Goal: Task Accomplishment & Management: Manage account settings

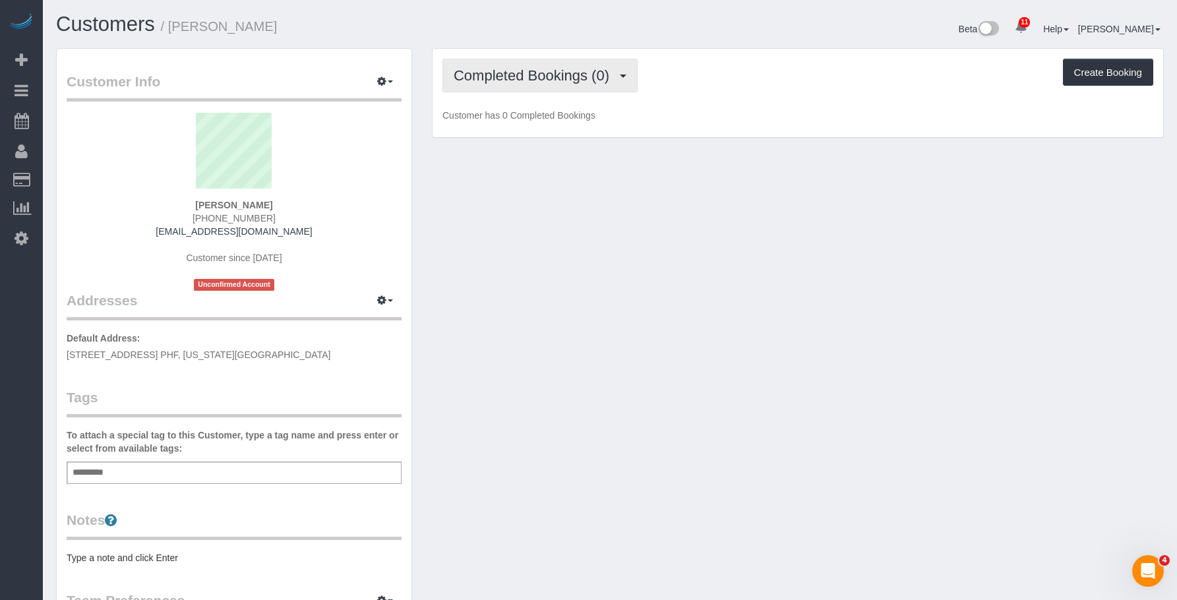
click at [559, 65] on button "Completed Bookings (0)" at bounding box center [539, 76] width 195 height 34
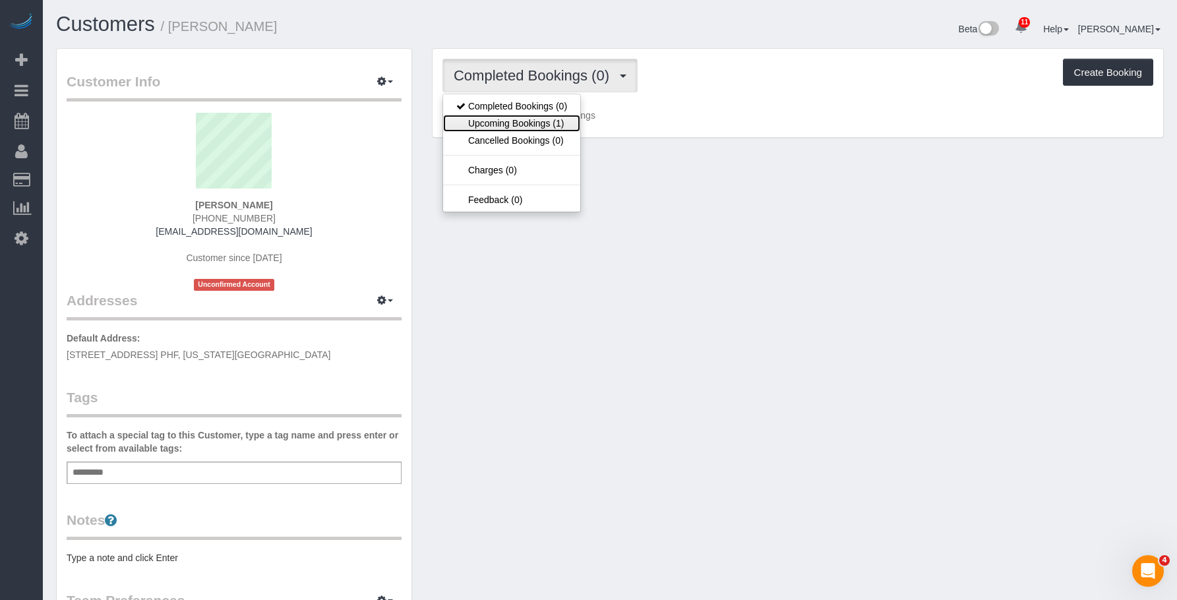
click at [536, 119] on link "Upcoming Bookings (1)" at bounding box center [511, 123] width 137 height 17
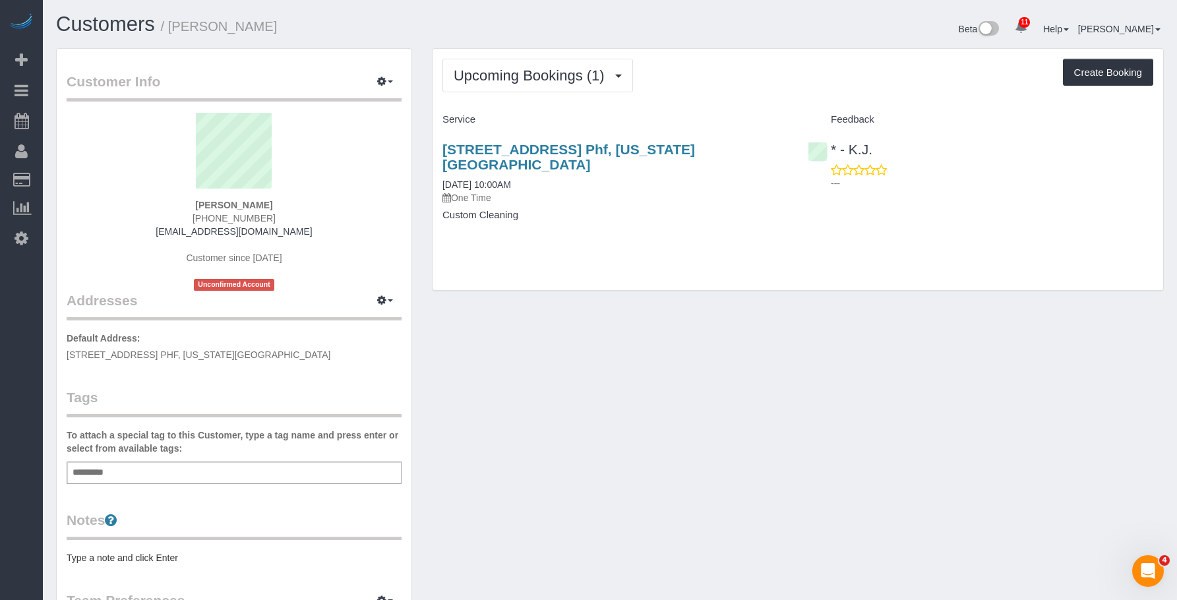
click at [706, 210] on h4 "Custom Cleaning" at bounding box center [615, 215] width 346 height 11
click at [695, 150] on link "350 West 42nd Street, Apt. Phf, New York, NY 10036" at bounding box center [568, 157] width 253 height 30
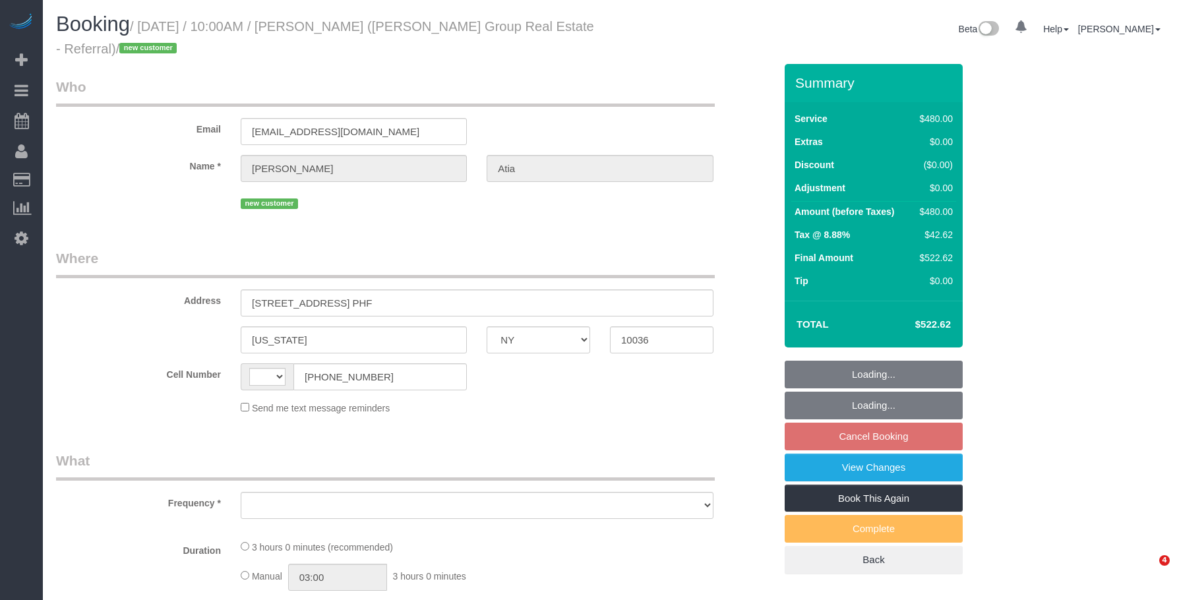
select select "NY"
select select "string:[GEOGRAPHIC_DATA]"
select select "object:703"
select select "number:89"
select select "number:90"
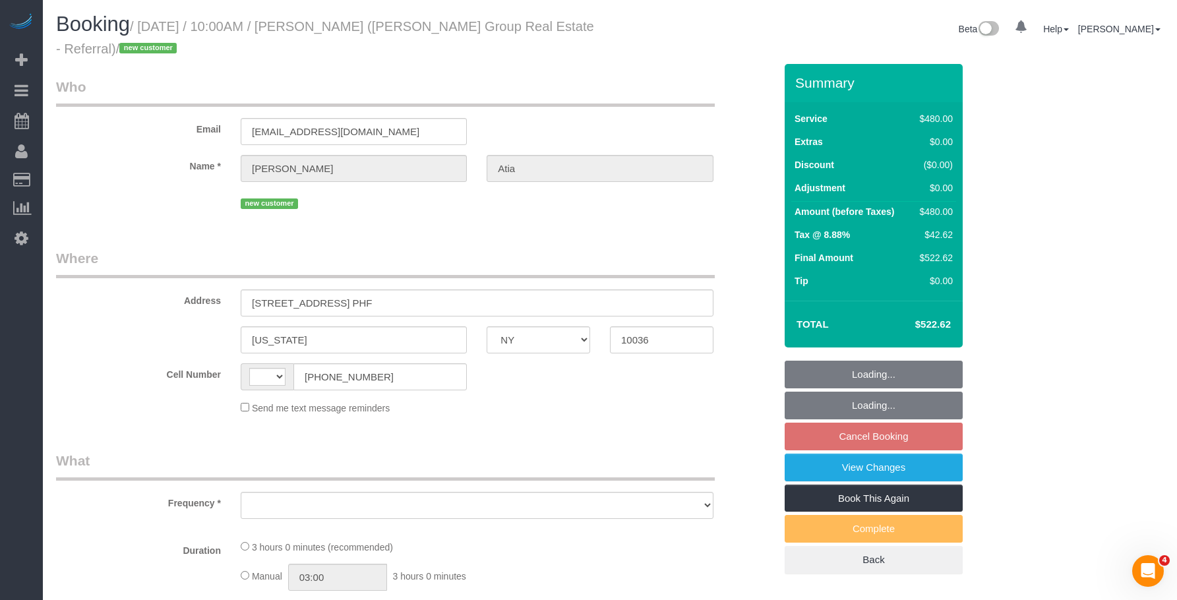
select select "number:15"
select select "number:7"
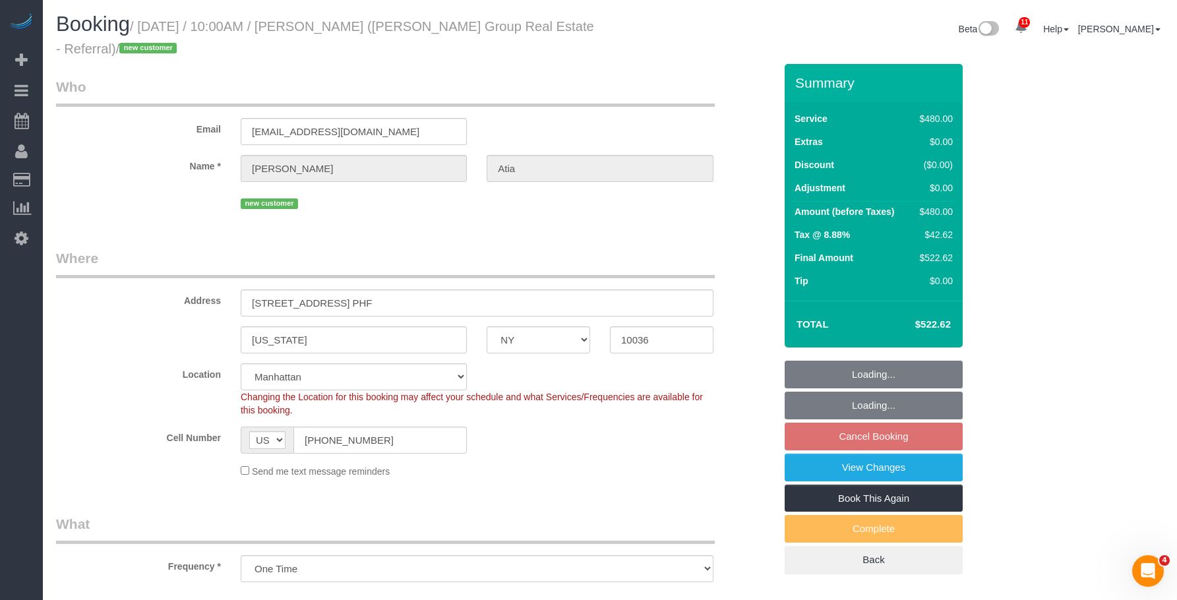
click at [465, 83] on legend "Who" at bounding box center [385, 92] width 659 height 30
select select "object:854"
select select "spot3"
select select "2"
select select "180"
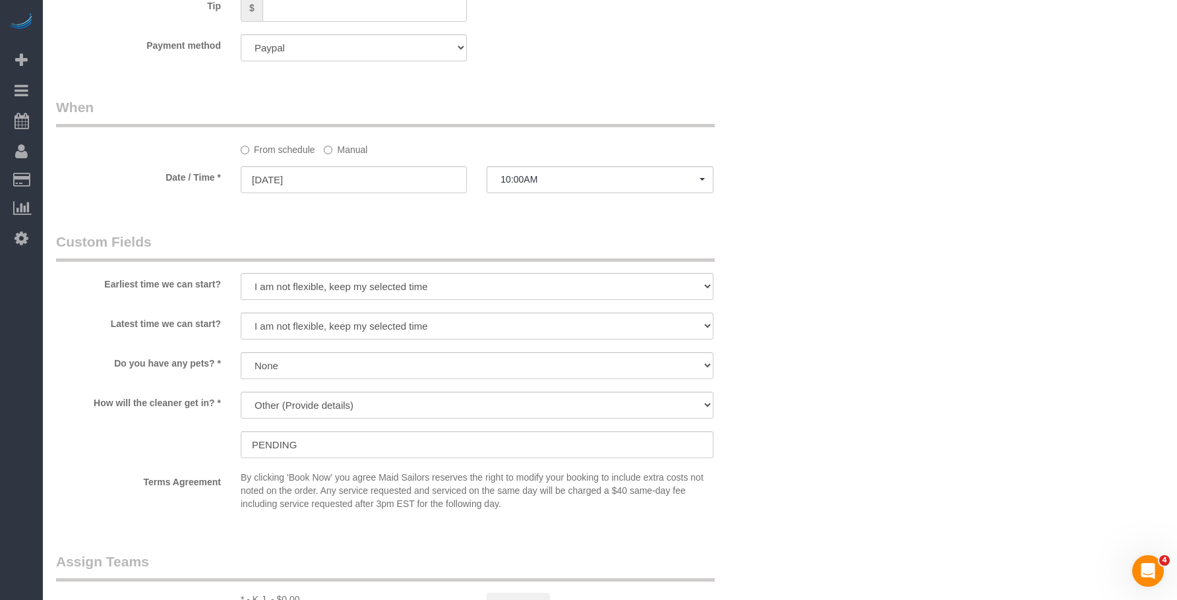
scroll to position [923, 0]
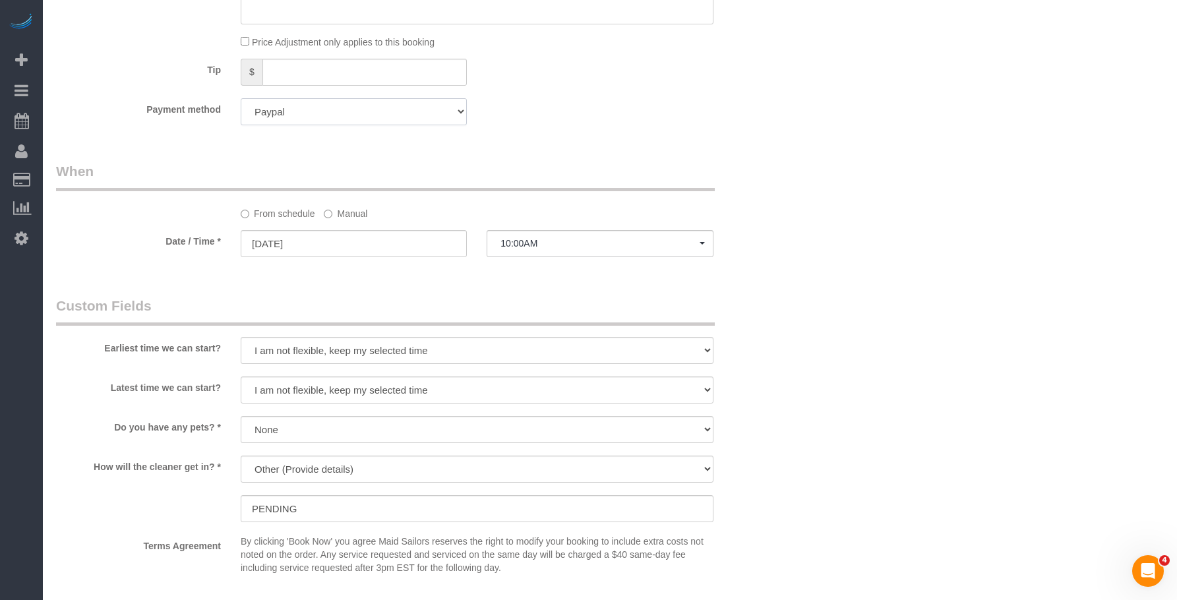
click at [338, 118] on select "Add Credit Card Cash Check Paypal" at bounding box center [354, 111] width 226 height 27
select select "string:stripe"
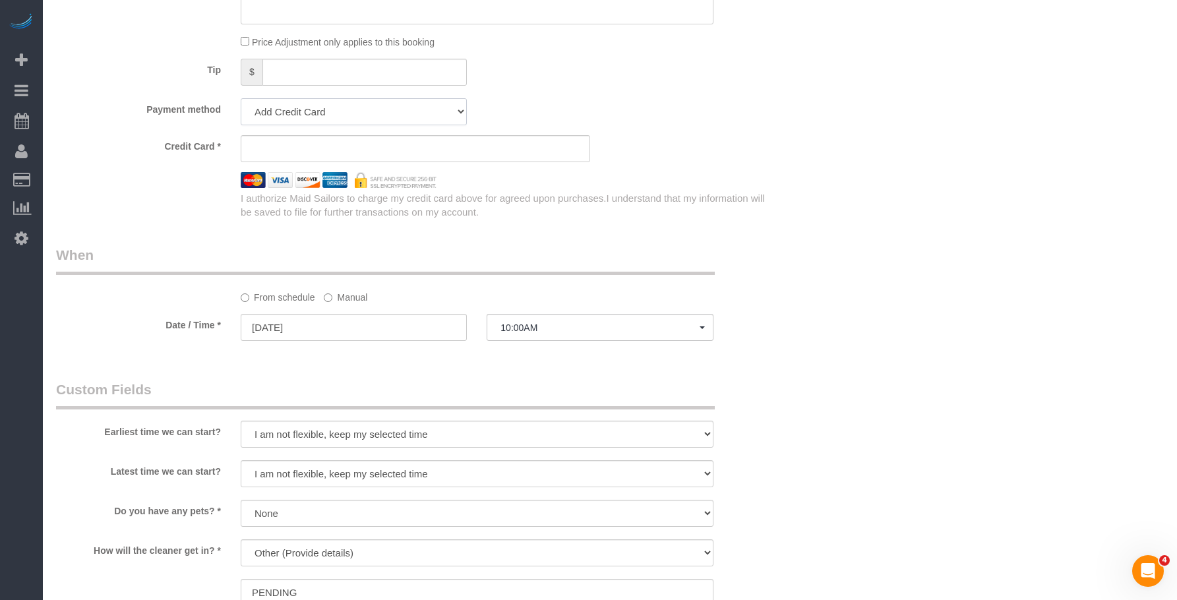
scroll to position [1007, 0]
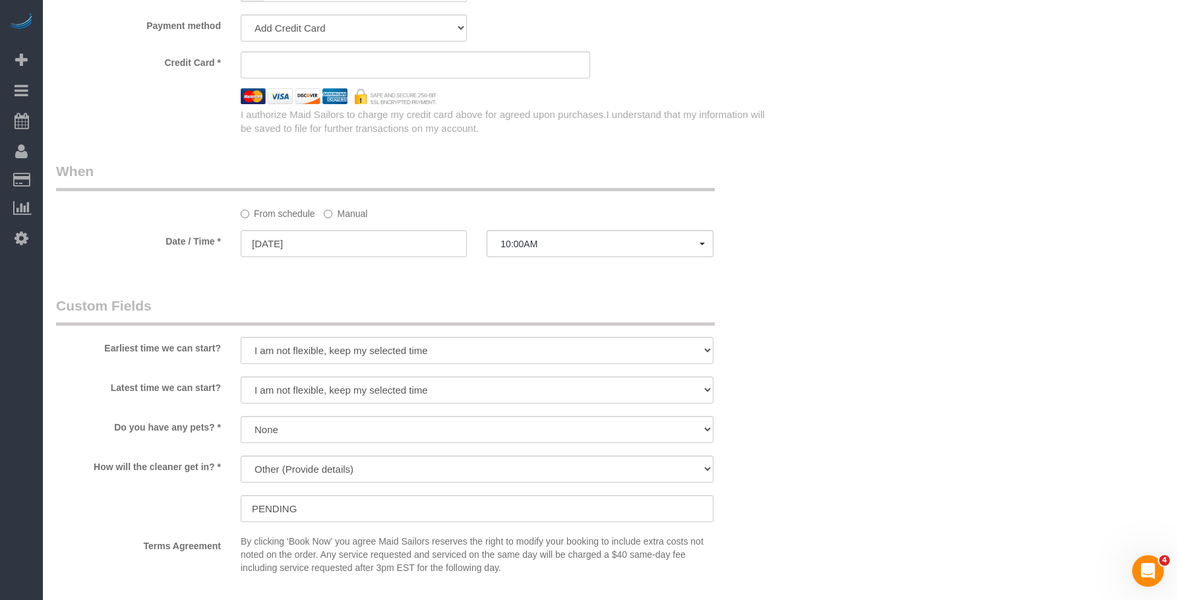
click at [1117, 177] on div "Who Email lja.atia@gmail.com Name * Leslie Atia new customer Where Address 350 …" at bounding box center [610, 80] width 1108 height 2047
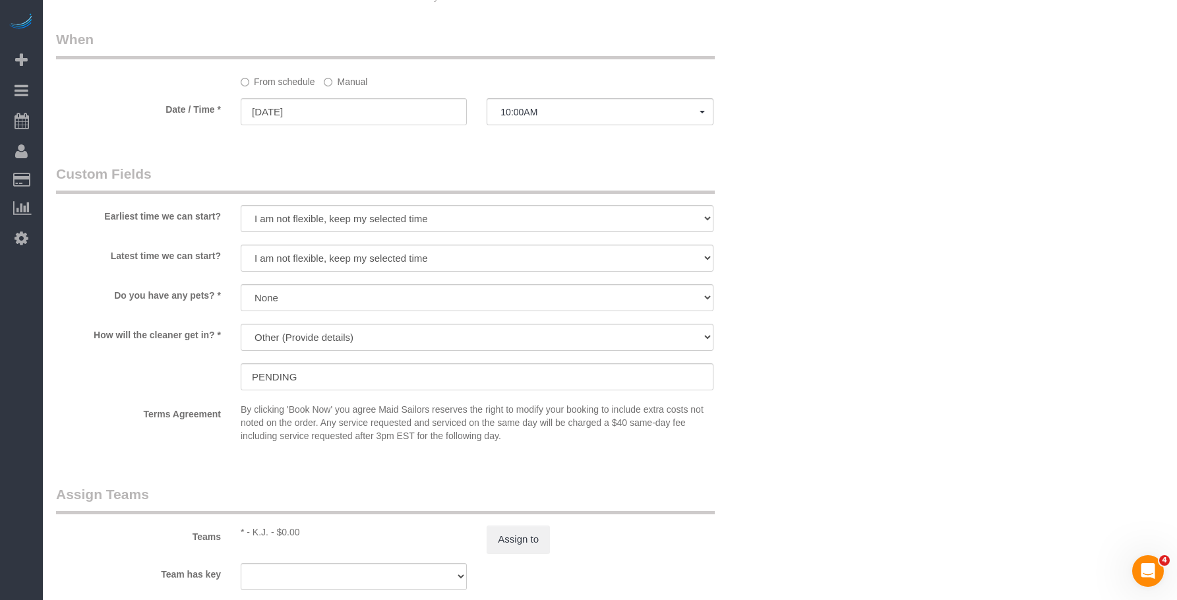
click at [361, 351] on div at bounding box center [477, 352] width 473 height 3
click at [457, 333] on select "We'll let you in. Doorman/Front Desk has the key. Other (Provide details)" at bounding box center [477, 337] width 473 height 27
select select "number:5"
click at [241, 324] on select "We'll let you in. Doorman/Front Desk has the key. Other (Provide details)" at bounding box center [477, 337] width 473 height 27
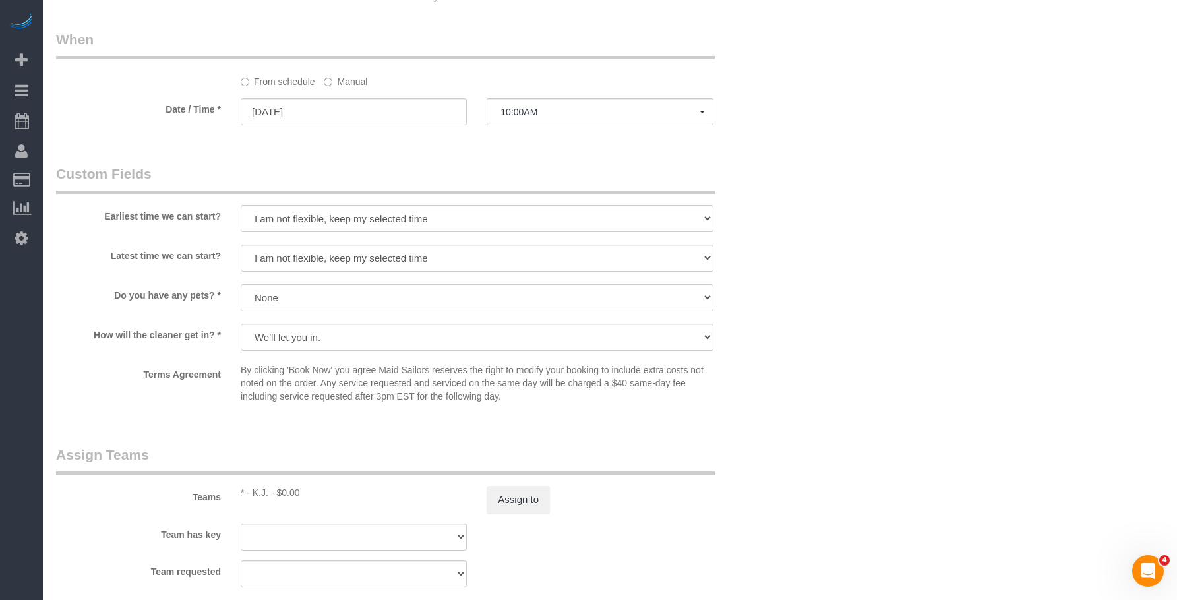
click at [344, 340] on select "We'll let you in. Doorman/Front Desk has the key. Other (Provide details)" at bounding box center [477, 337] width 473 height 27
click at [241, 324] on select "We'll let you in. Doorman/Front Desk has the key. Other (Provide details)" at bounding box center [477, 337] width 473 height 27
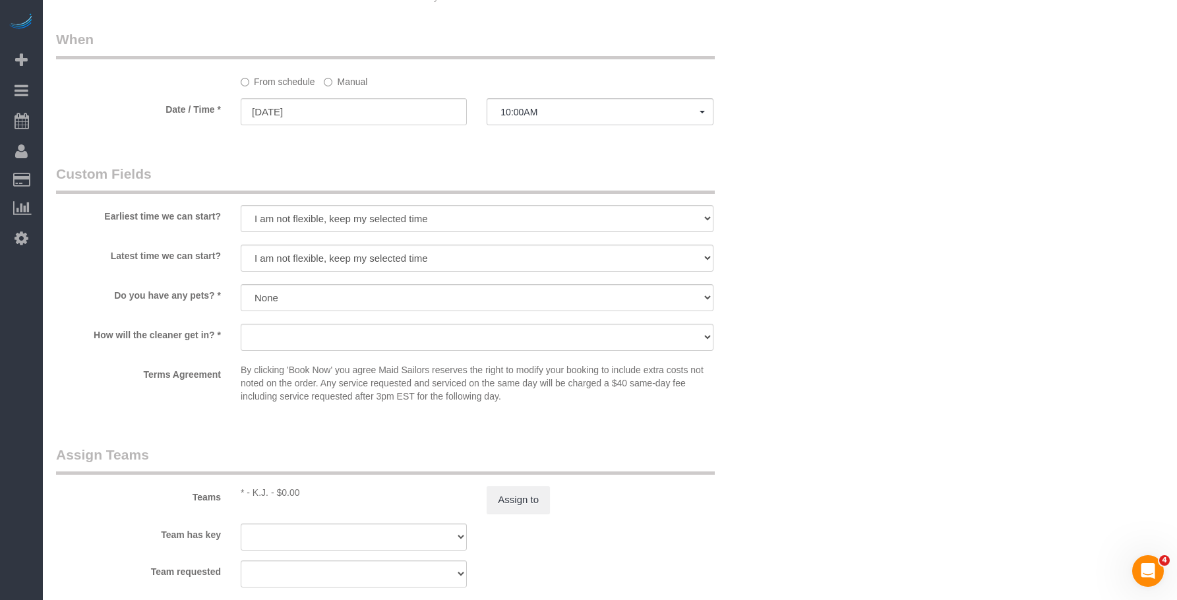
click at [313, 342] on select "We'll let you in. Doorman/Front Desk has the key. Other (Provide details)" at bounding box center [477, 337] width 473 height 27
click at [241, 324] on select "We'll let you in. Doorman/Front Desk has the key. Other (Provide details)" at bounding box center [477, 337] width 473 height 27
click at [341, 348] on select "We'll let you in. Doorman/Front Desk has the key. Other (Provide details)" at bounding box center [477, 337] width 473 height 27
select select "number:7"
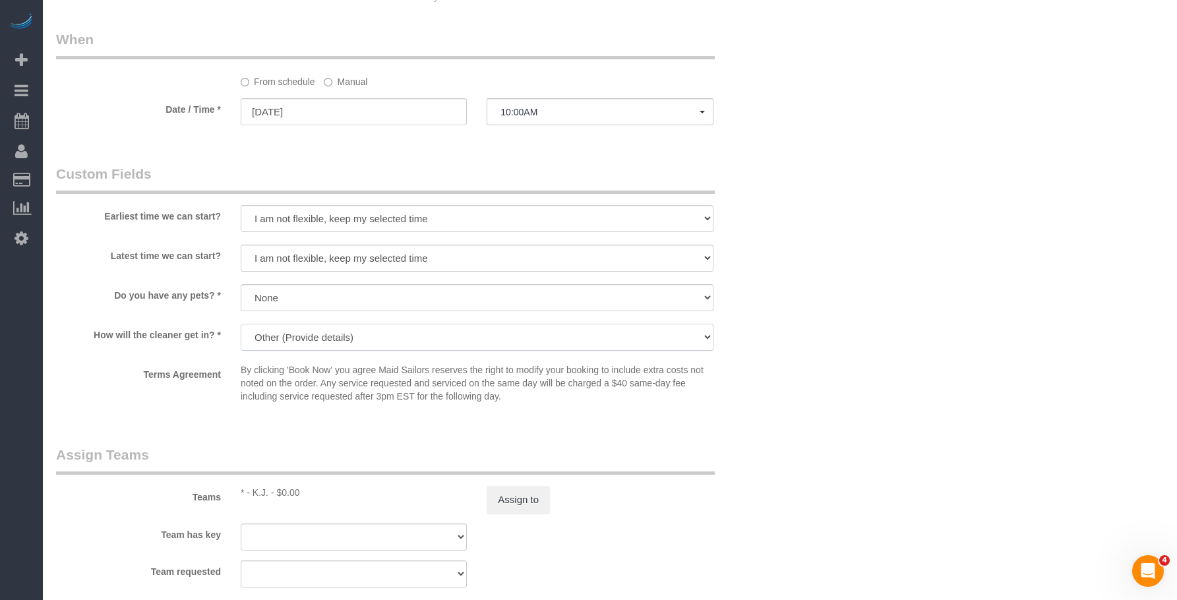
click at [241, 324] on select "We'll let you in. Doorman/Front Desk has the key. Other (Provide details)" at bounding box center [477, 337] width 473 height 27
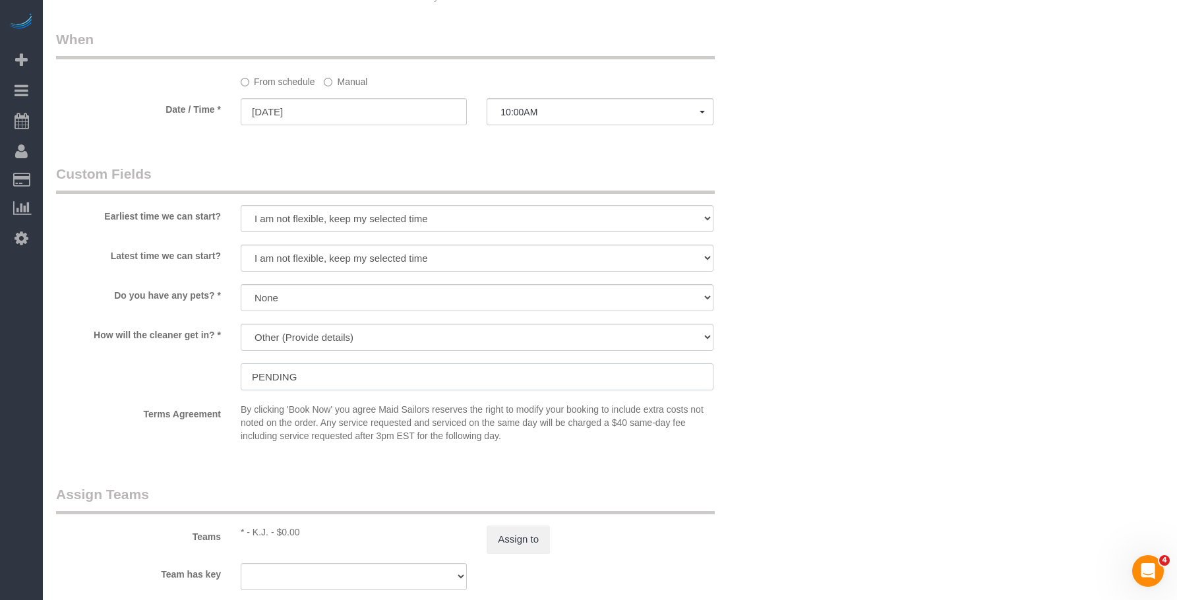
drag, startPoint x: 305, startPoint y: 379, endPoint x: 196, endPoint y: 360, distance: 110.4
click at [196, 360] on div "How will the cleaner get in? * We'll let you in. Doorman/Front Desk has the key…" at bounding box center [415, 358] width 739 height 69
paste input "My daughter, Leah Atia, will let you in. Her number is (661) 666-0062."
type input "My daughter, Leah Atia, will let you in. Her number is (661) 666-0062."
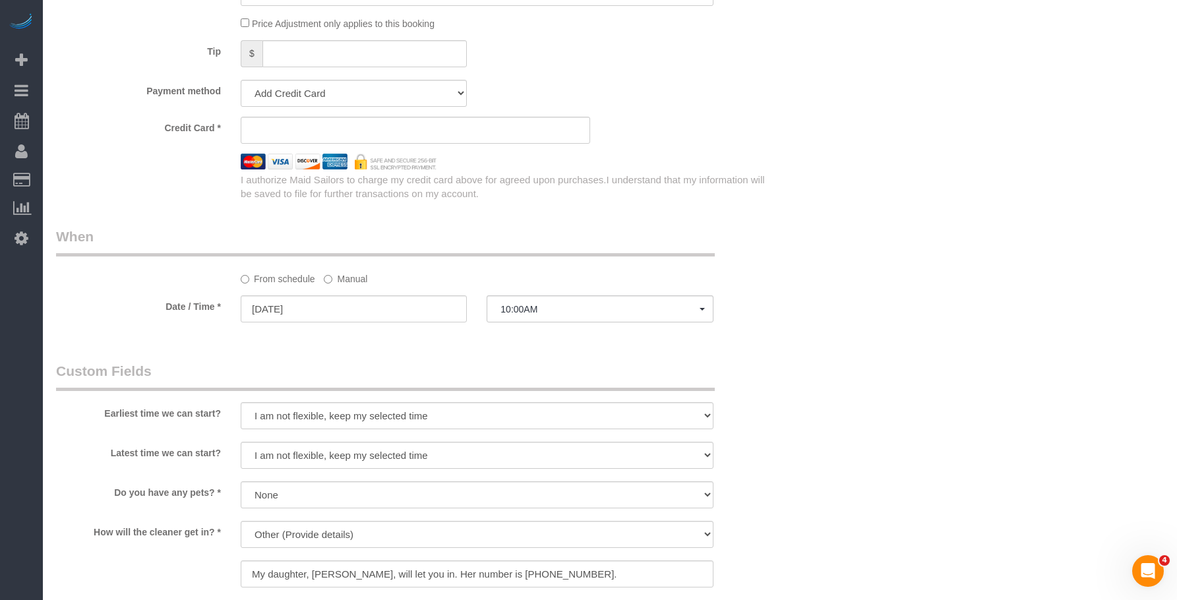
scroll to position [941, 0]
click at [825, 117] on div "Who Email lja.atia@gmail.com Name * Leslie Atia new customer Where Address 350 …" at bounding box center [610, 146] width 1108 height 2047
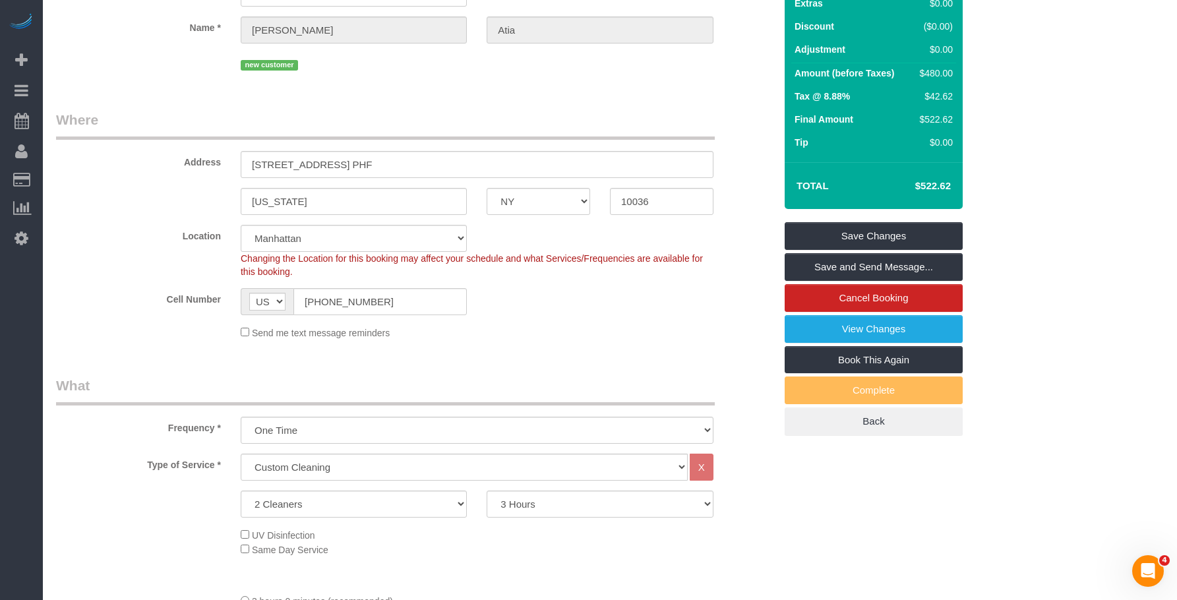
scroll to position [18, 0]
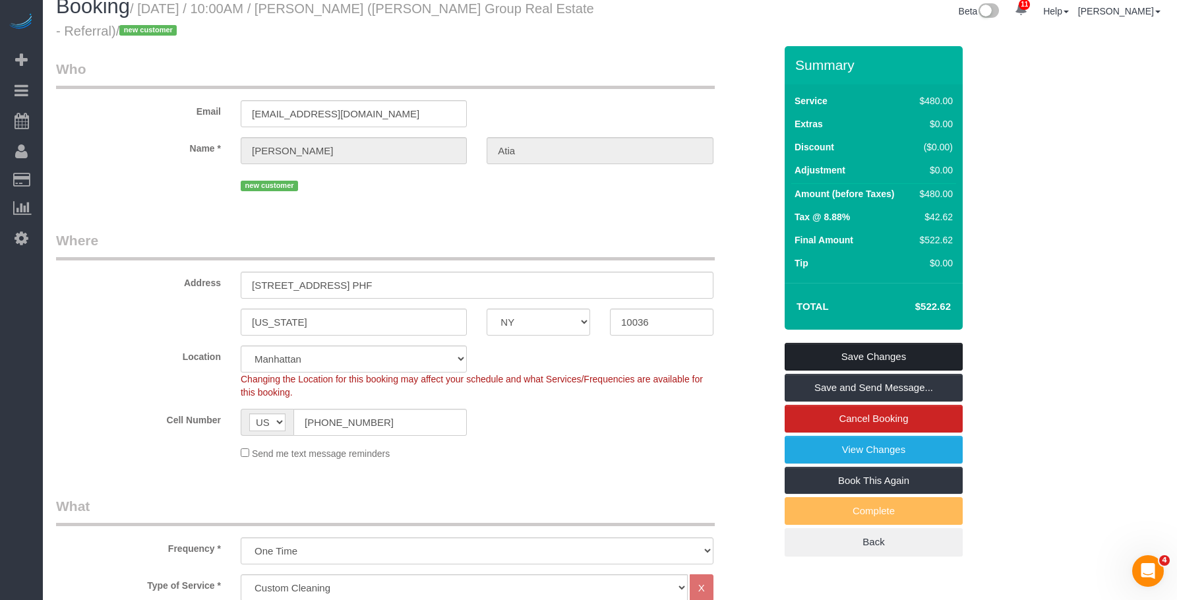
click at [936, 353] on link "Save Changes" at bounding box center [874, 357] width 178 height 28
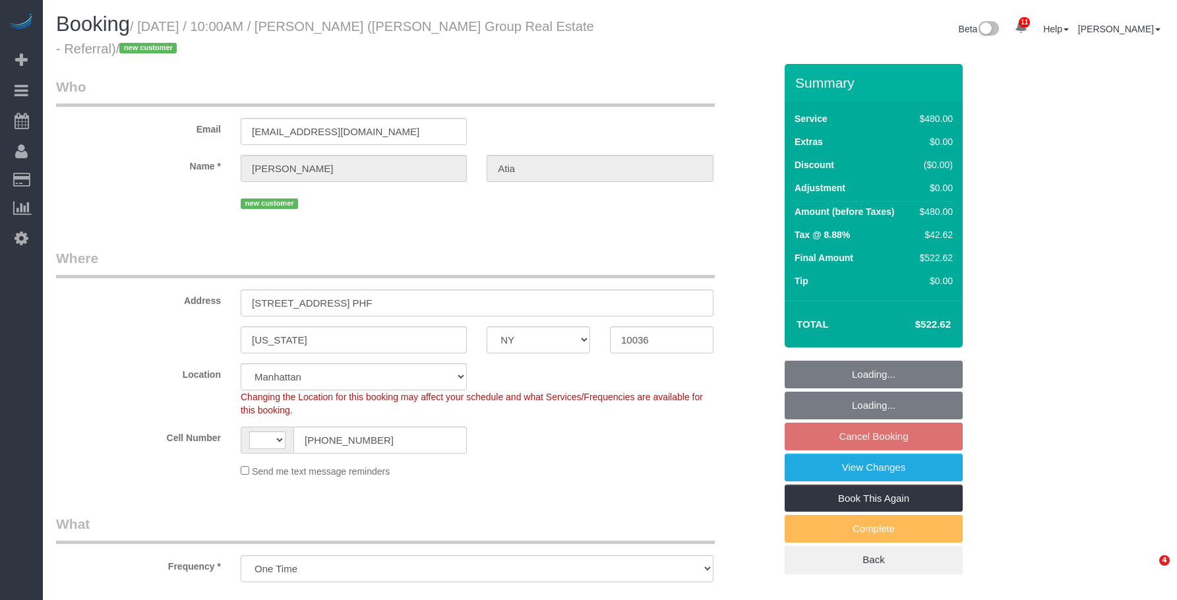
select select "NY"
select select "string:stripe-pm_1RxwrB4VGloSiKo7jZeTVqLv"
select select "object:478"
select select "string:US"
select select "2"
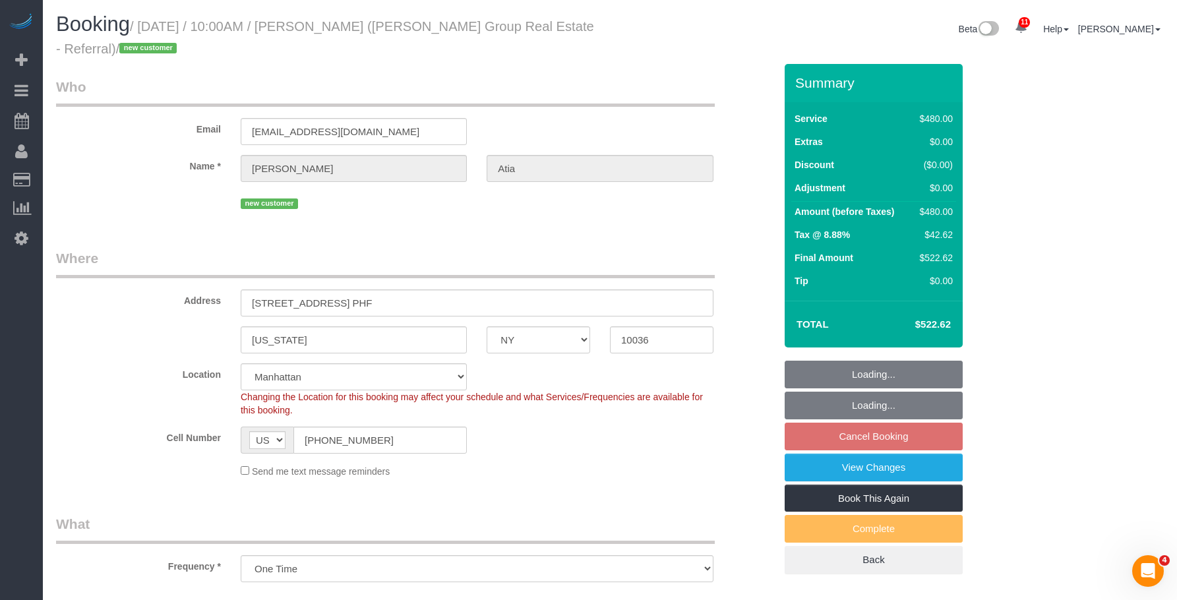
select select "180"
select select "spot3"
select select "number:89"
select select "number:90"
select select "number:15"
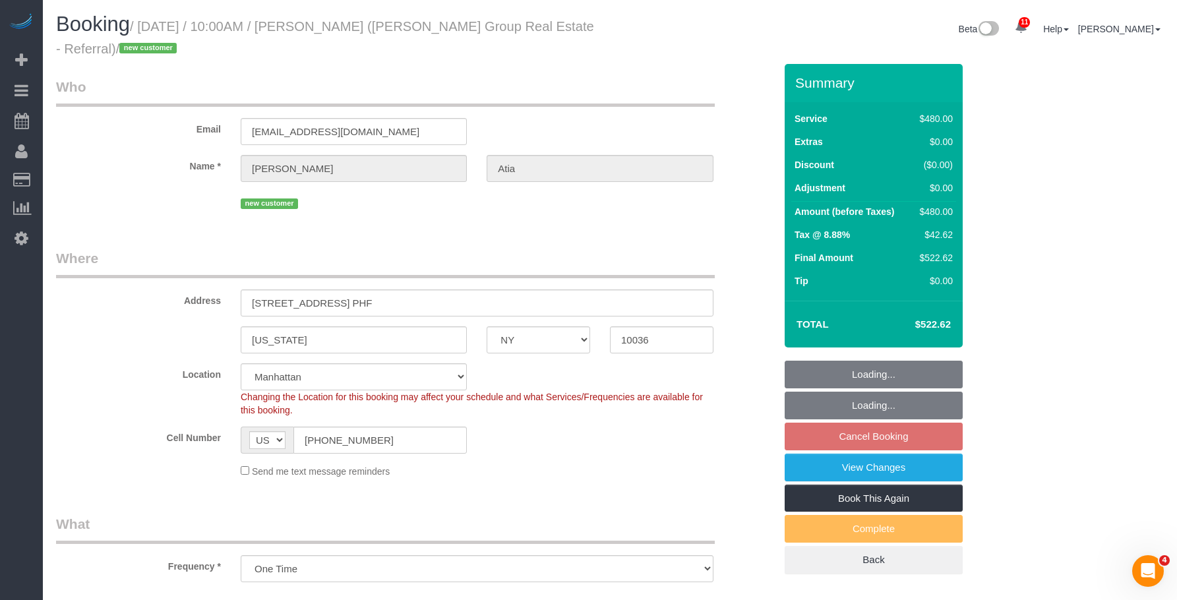
select select "number:7"
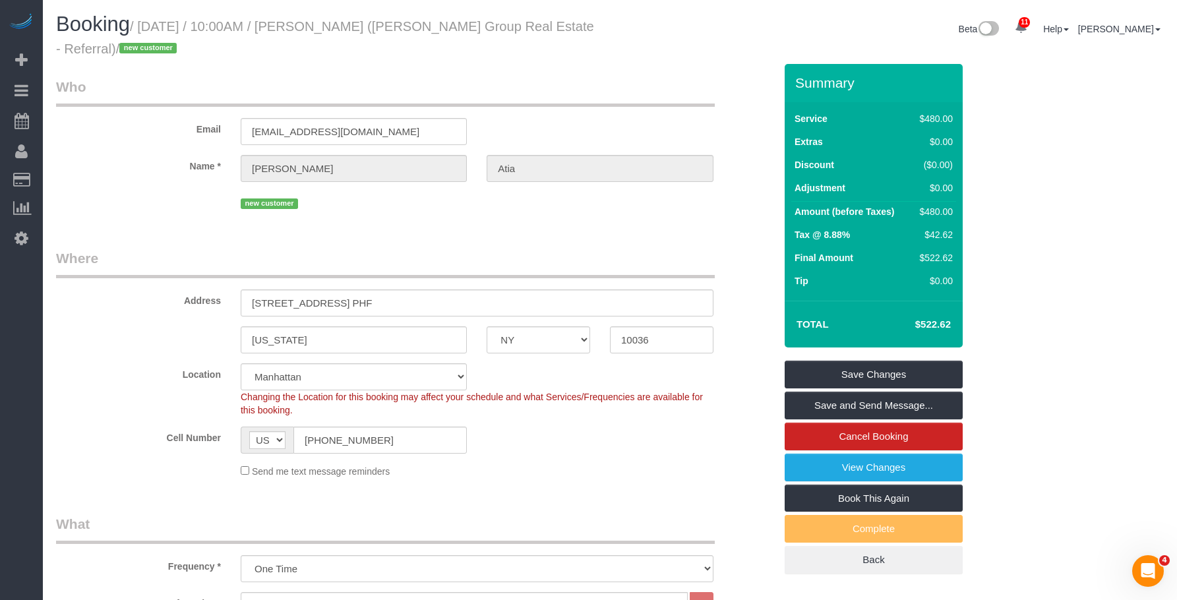
drag, startPoint x: 564, startPoint y: 252, endPoint x: 553, endPoint y: 253, distance: 11.3
click at [564, 252] on legend "Where" at bounding box center [385, 264] width 659 height 30
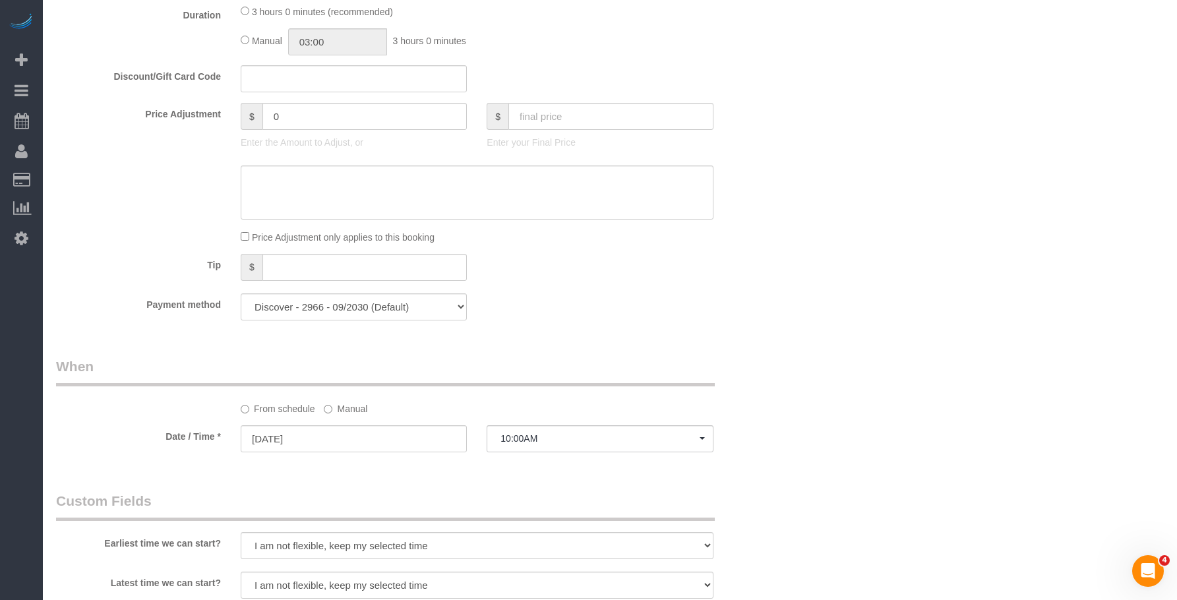
scroll to position [725, 0]
drag, startPoint x: 739, startPoint y: 324, endPoint x: 617, endPoint y: 284, distance: 128.5
click at [739, 324] on fieldset "What Frequency * One Time Weekly (20% Off) - 20.00% Every 2 Weeks (15% Off) - 1…" at bounding box center [415, 61] width 719 height 544
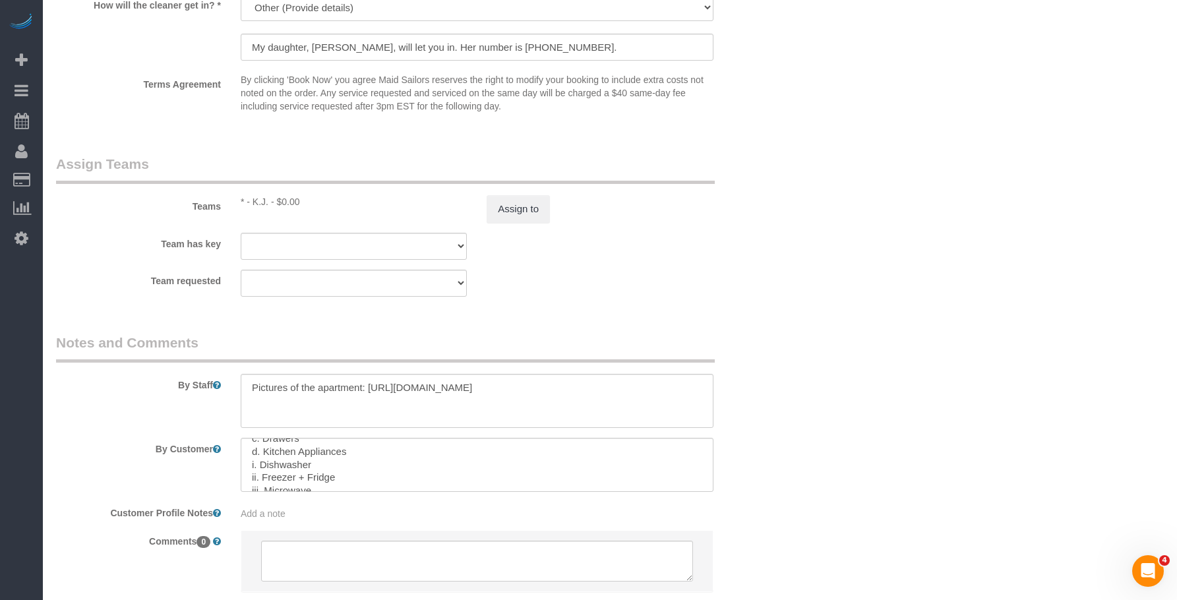
scroll to position [184, 0]
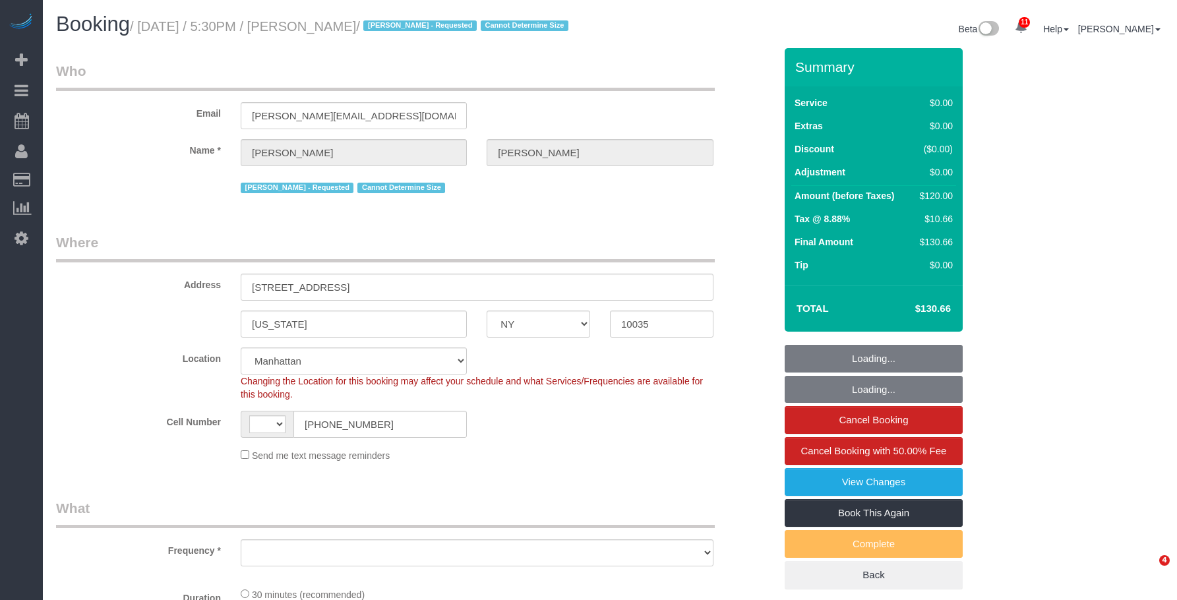
select select "NY"
select select "string:stripe-pm_1RNZ9t4VGloSiKo7bDyXvmZO"
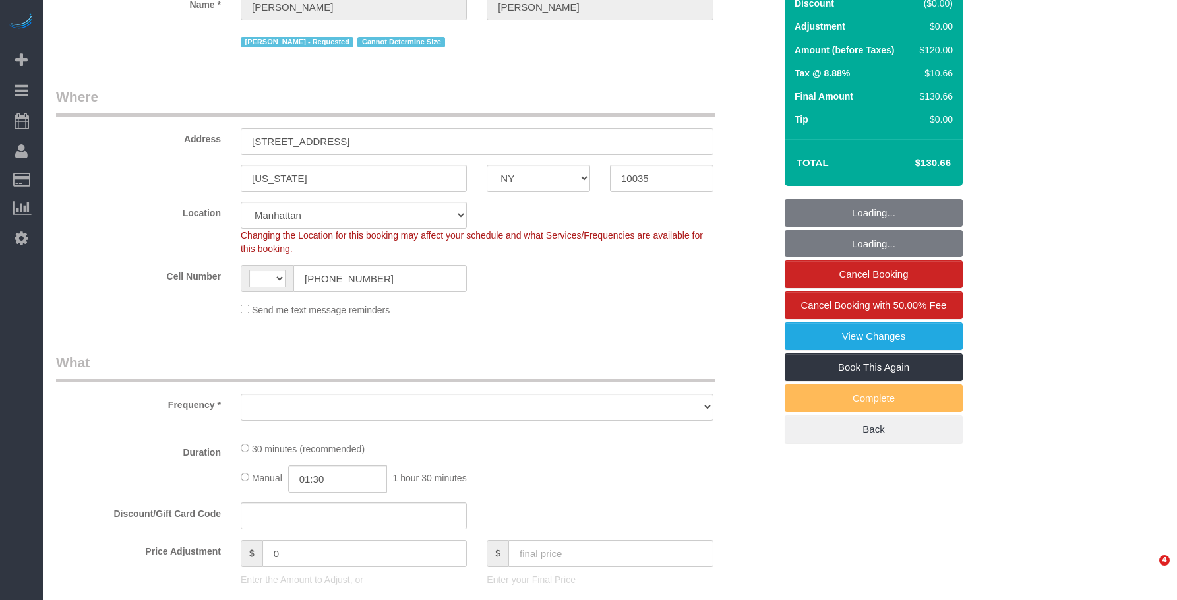
select select "string:[GEOGRAPHIC_DATA]"
select select "object:729"
select select "number:89"
select select "number:90"
select select "number:15"
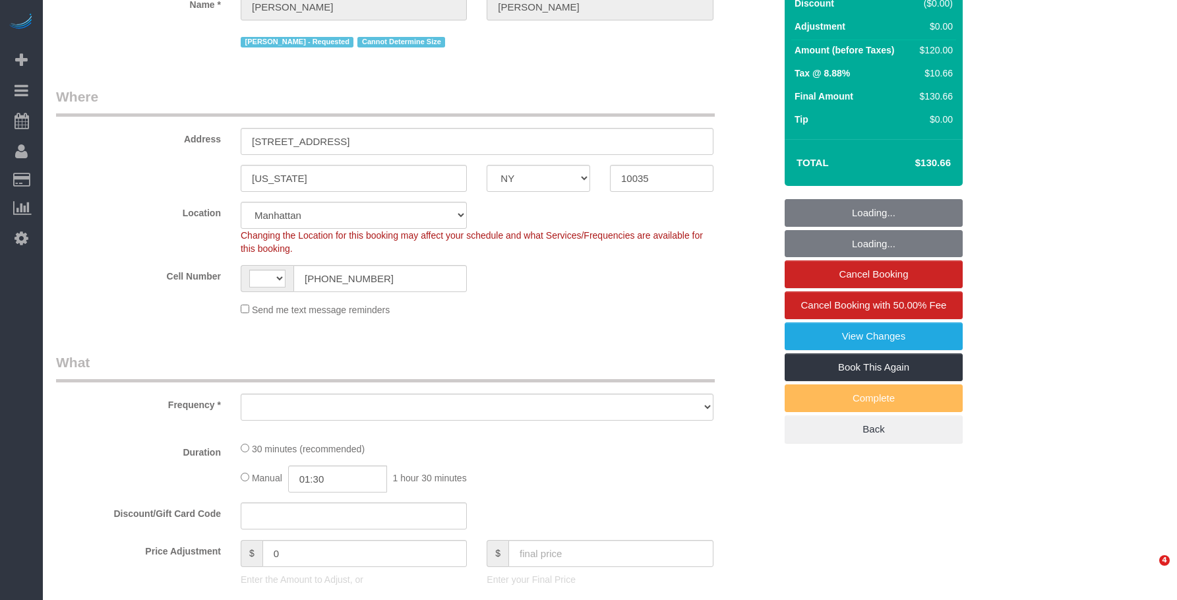
select select "number:5"
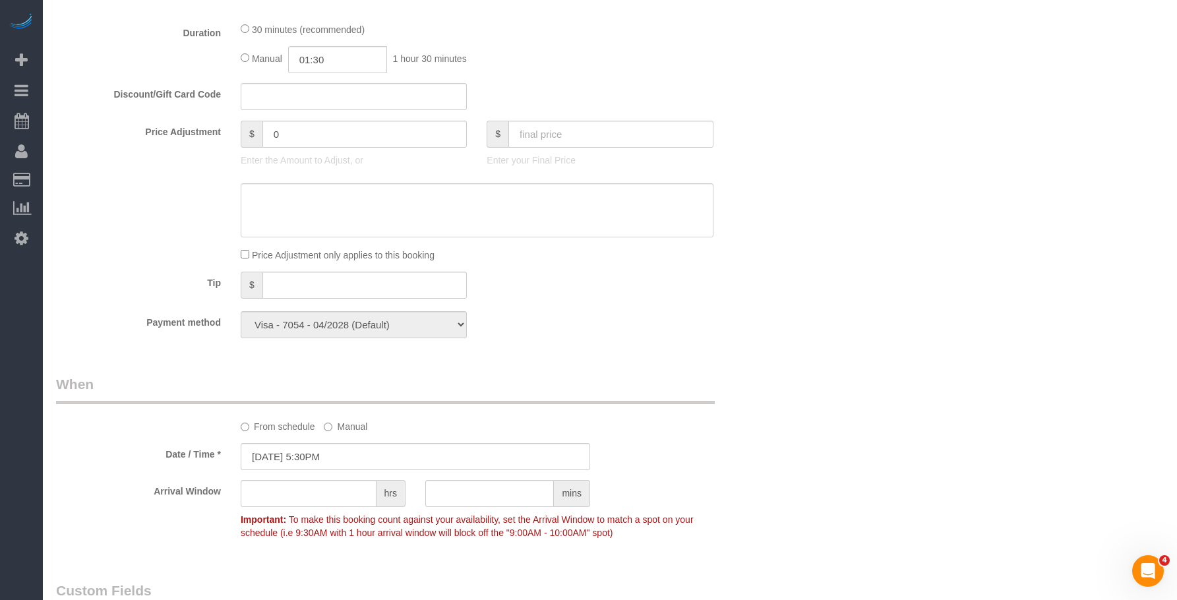
select select "object:995"
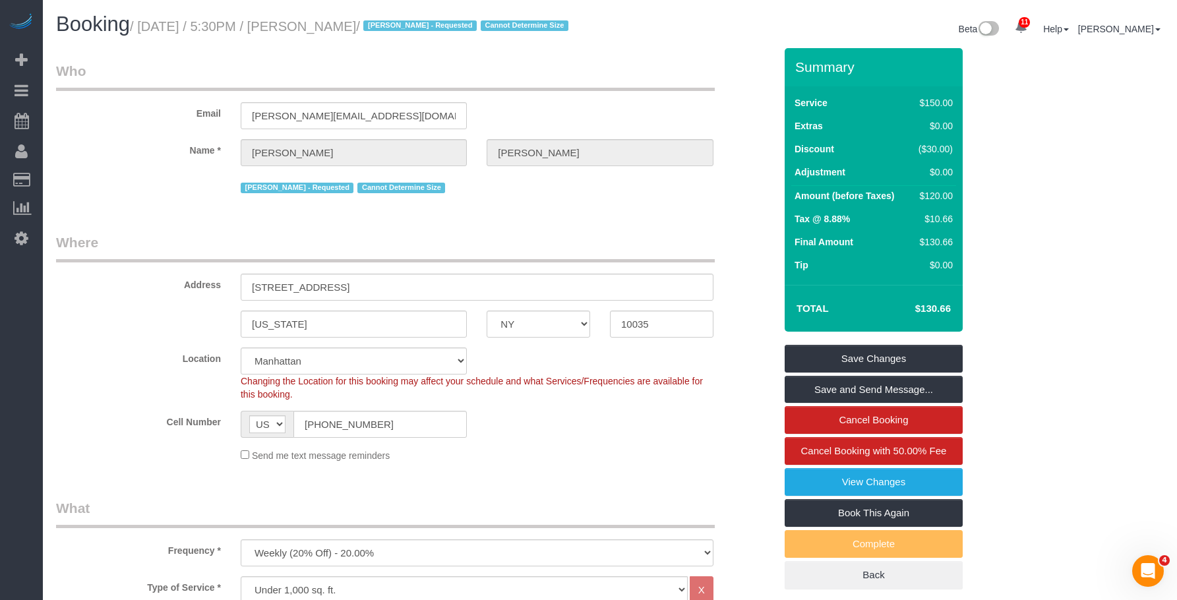
drag, startPoint x: 145, startPoint y: 30, endPoint x: 366, endPoint y: 34, distance: 220.9
click at [366, 34] on h1 "Booking / [DATE] / 5:30PM / [PERSON_NAME] / [PERSON_NAME] - Requested Cannot De…" at bounding box center [328, 24] width 544 height 22
copy small "[DATE] / 5:30PM / [PERSON_NAME]"
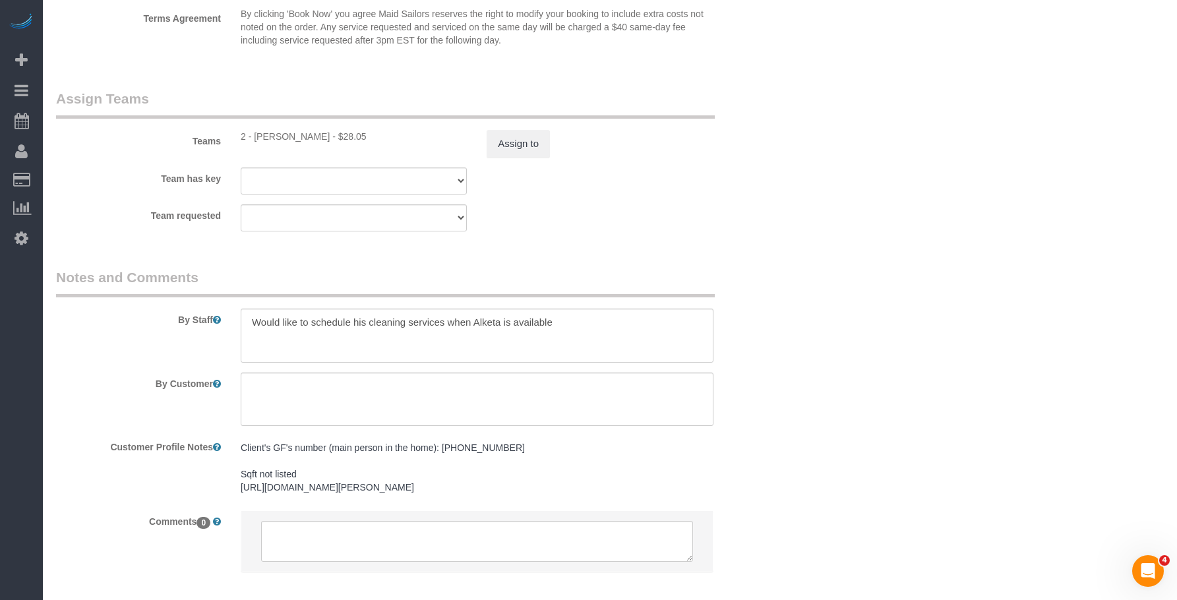
scroll to position [1799, 0]
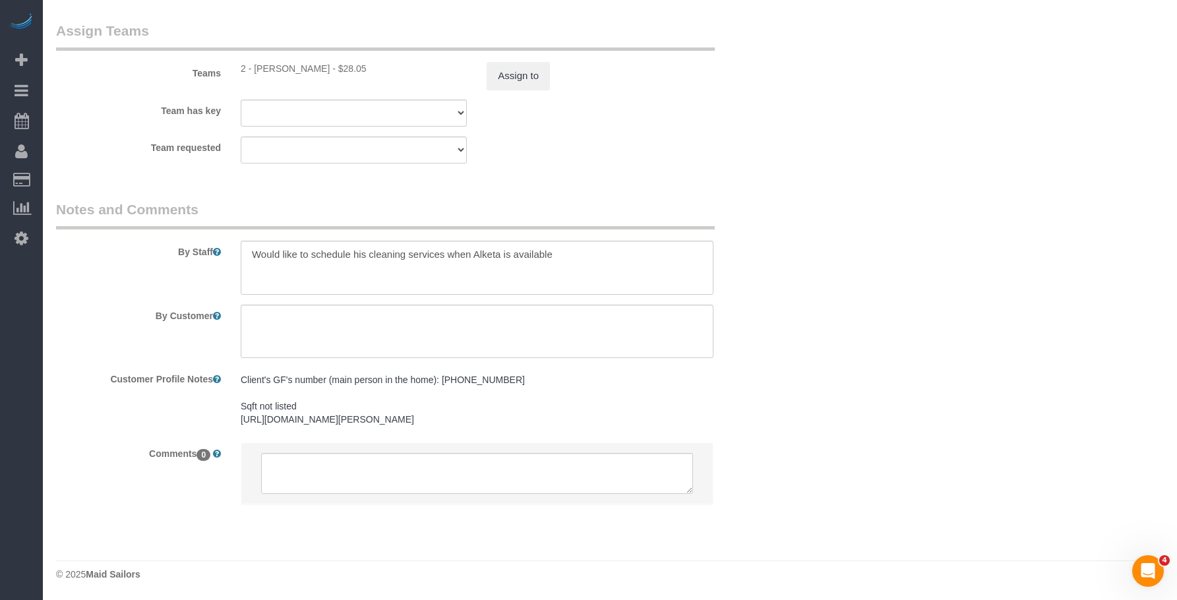
click at [482, 383] on pre "Client's GF's number (main person in the home): [PHONE_NUMBER] Sqft not listed …" at bounding box center [477, 399] width 473 height 53
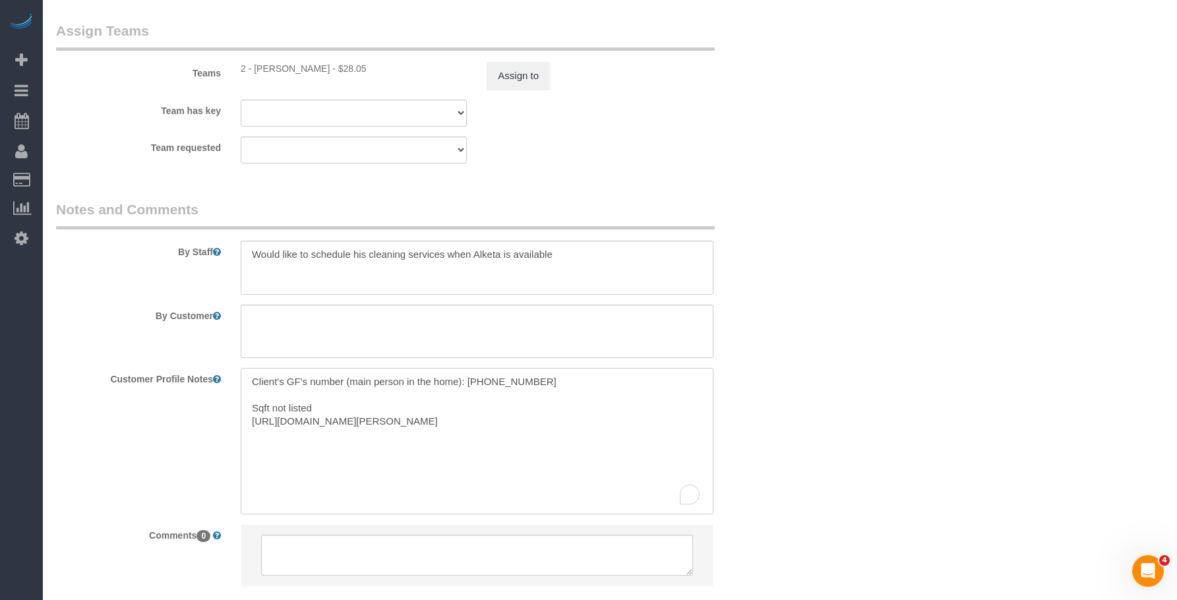
drag, startPoint x: 468, startPoint y: 381, endPoint x: 572, endPoint y: 380, distance: 104.2
click at [572, 380] on textarea "Client's GF's number (main person in the home): [PHONE_NUMBER] Sqft not listed …" at bounding box center [477, 441] width 473 height 146
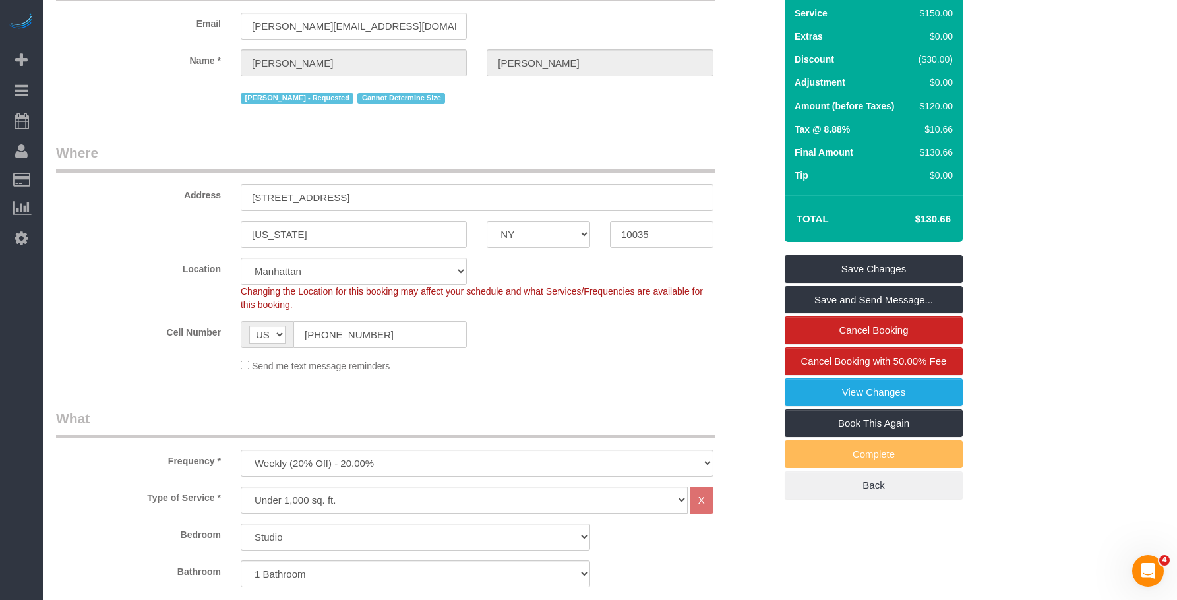
scroll to position [0, 0]
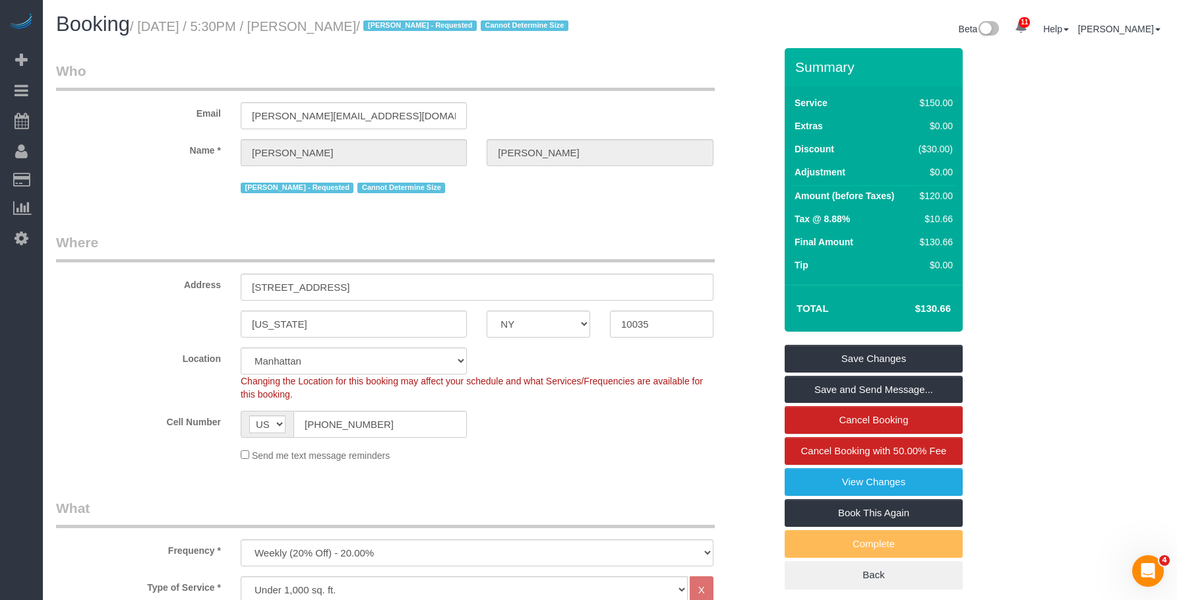
drag, startPoint x: 578, startPoint y: 67, endPoint x: 582, endPoint y: 53, distance: 14.4
click at [578, 67] on legend "Who" at bounding box center [385, 76] width 659 height 30
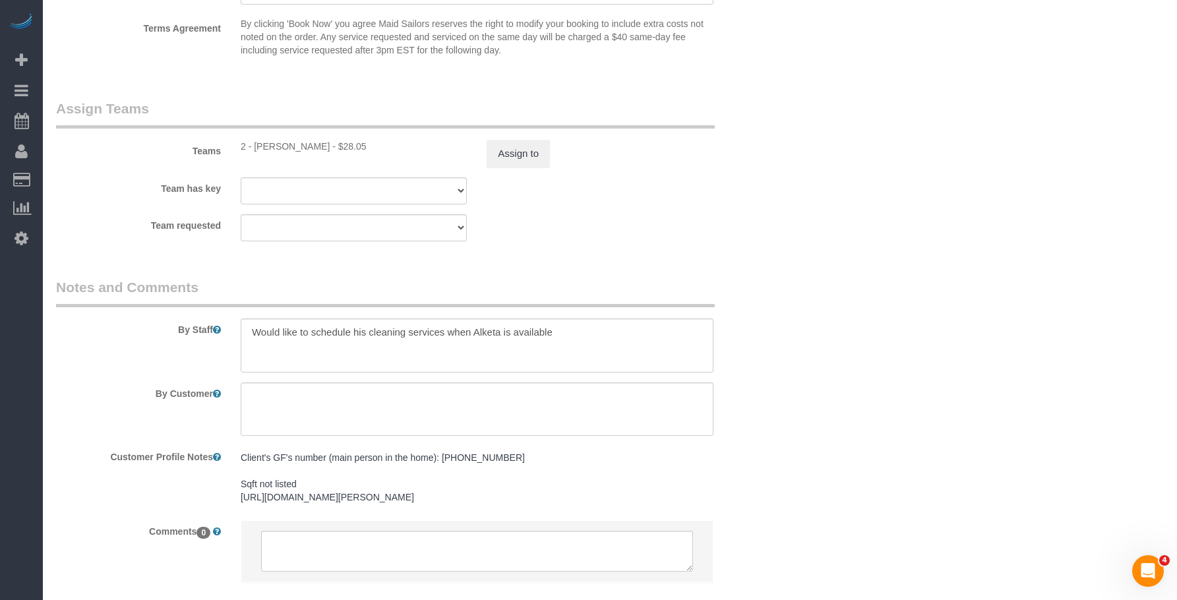
scroll to position [1781, 0]
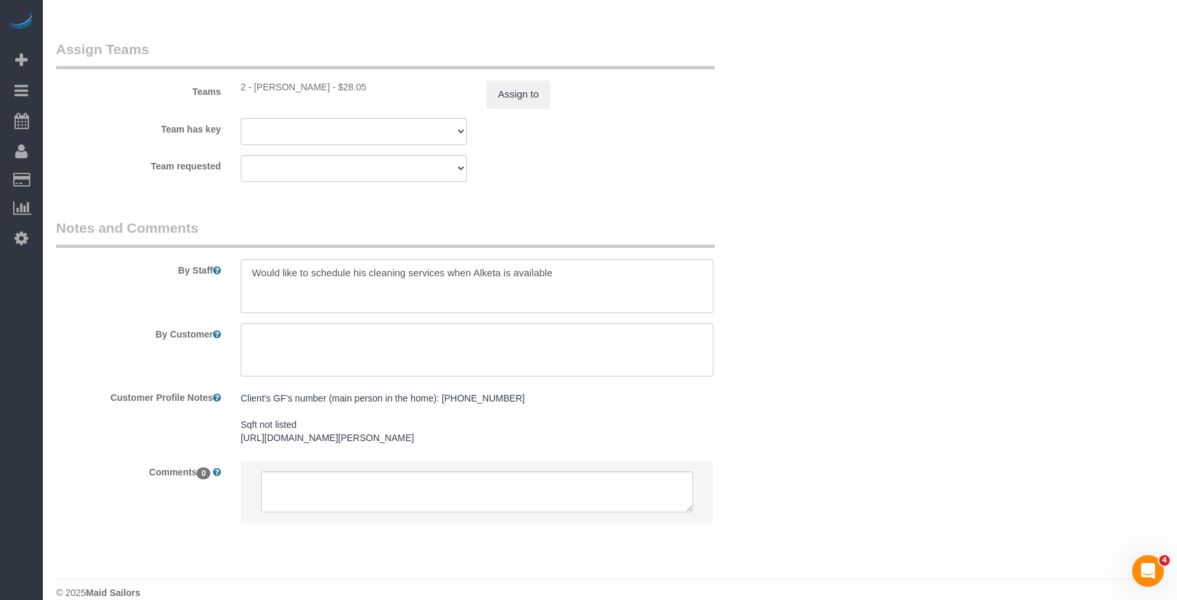
click at [452, 398] on pre "Client's GF's number (main person in the home): [PHONE_NUMBER] Sqft not listed …" at bounding box center [477, 418] width 473 height 53
drag, startPoint x: 468, startPoint y: 402, endPoint x: 589, endPoint y: 402, distance: 121.3
click at [589, 402] on textarea "Client's GF's number (main person in the home): [PHONE_NUMBER] Sqft not listed …" at bounding box center [477, 459] width 473 height 146
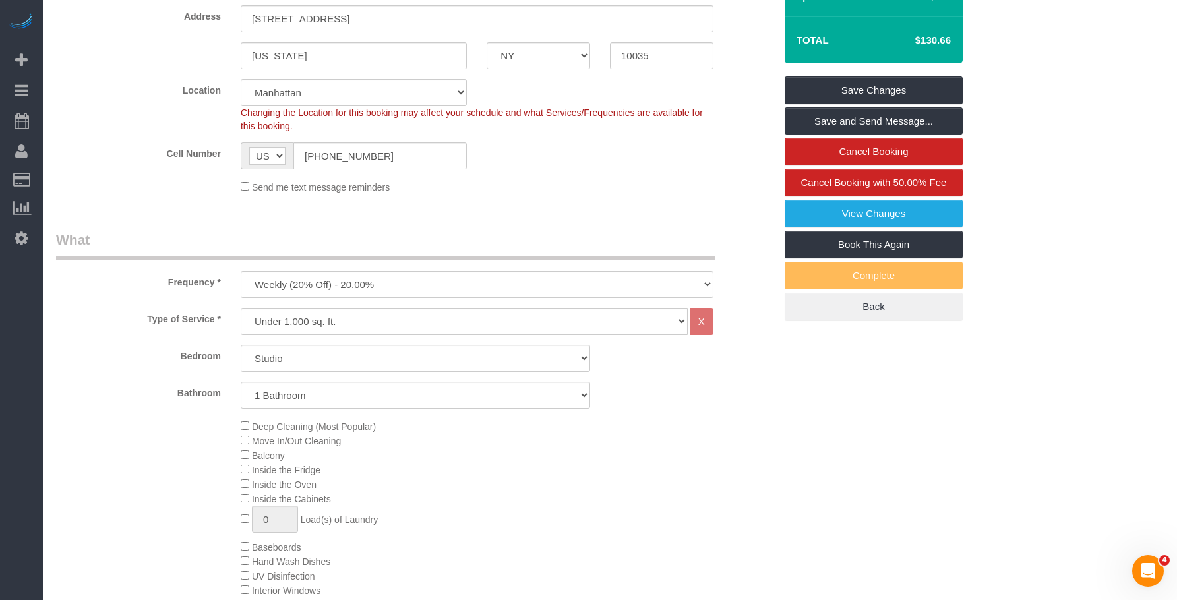
scroll to position [198, 0]
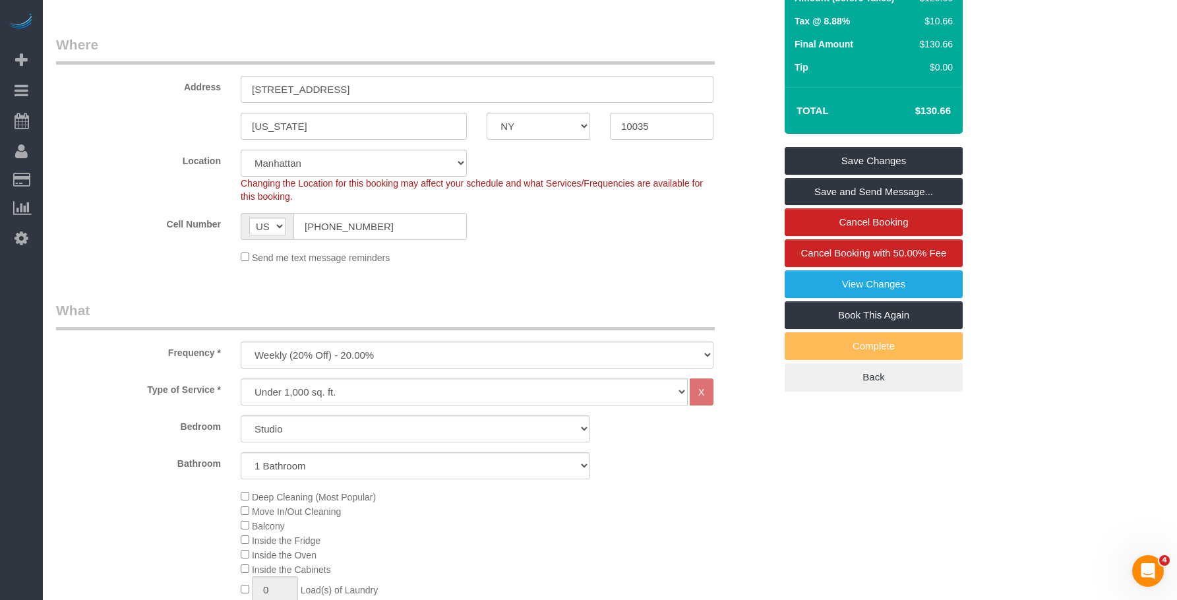
drag, startPoint x: 300, startPoint y: 227, endPoint x: 251, endPoint y: 222, distance: 49.0
click at [251, 222] on div "AF AL DZ AD AO AI AQ AG AR AM AW AU AT AZ BS BH BD BB BY BE BZ BJ BM BT BO BA B…" at bounding box center [354, 226] width 226 height 27
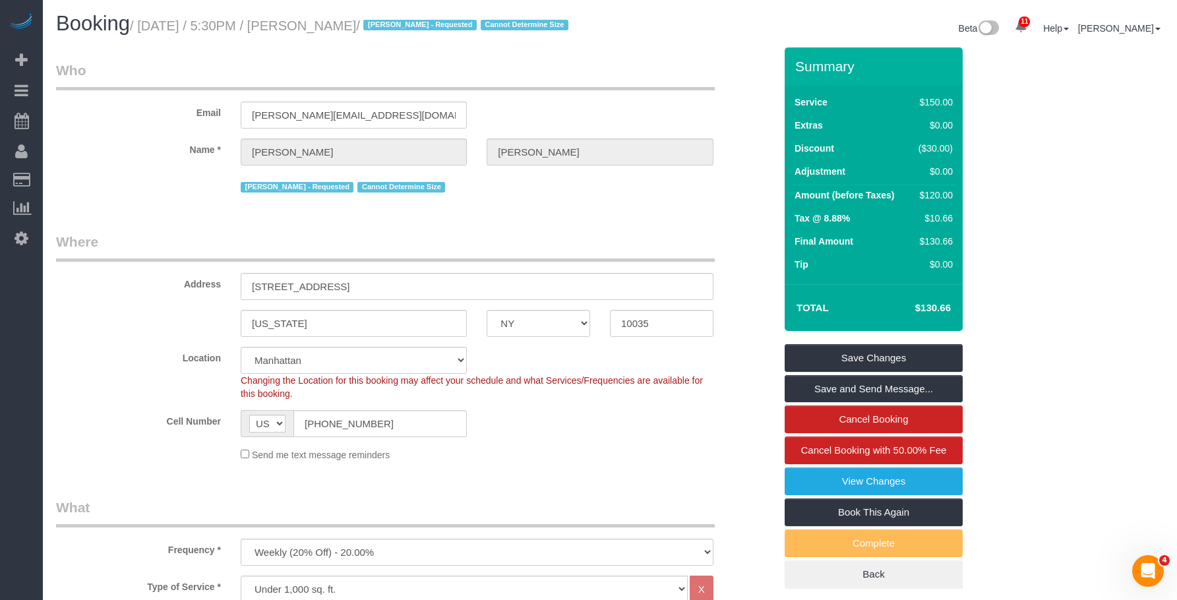
scroll to position [0, 0]
drag, startPoint x: 370, startPoint y: 426, endPoint x: 216, endPoint y: 424, distance: 153.7
click at [216, 424] on div "Cell Number AF AL DZ AD AO AI AQ AG AR AM AW AU AT AZ BS BH BD BB BY BE BZ BJ B…" at bounding box center [415, 424] width 739 height 27
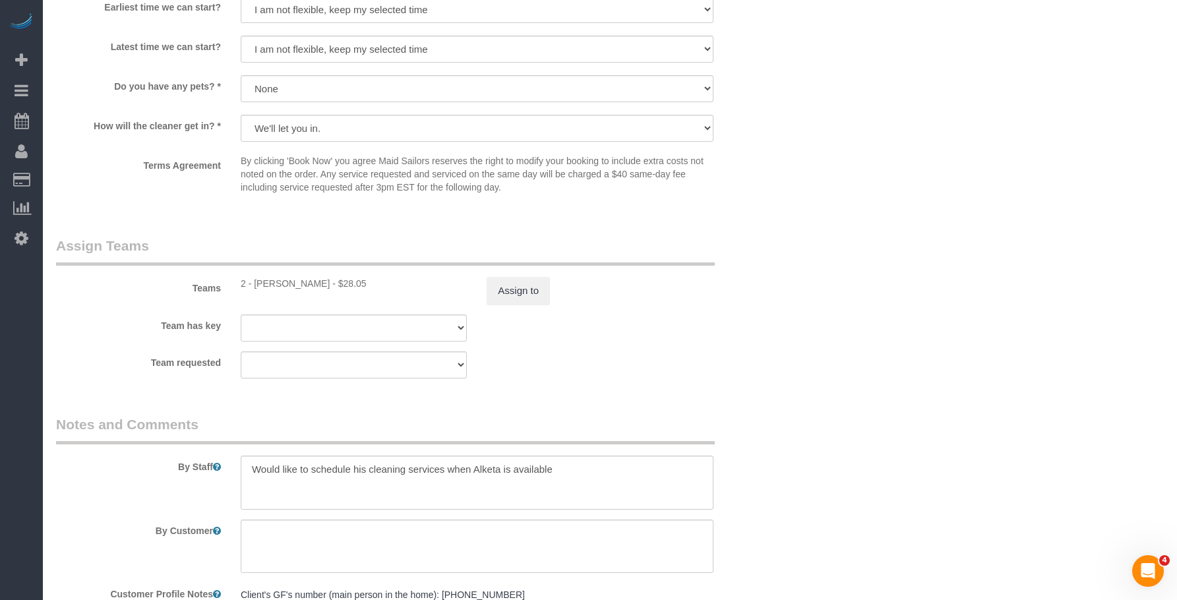
scroll to position [1715, 0]
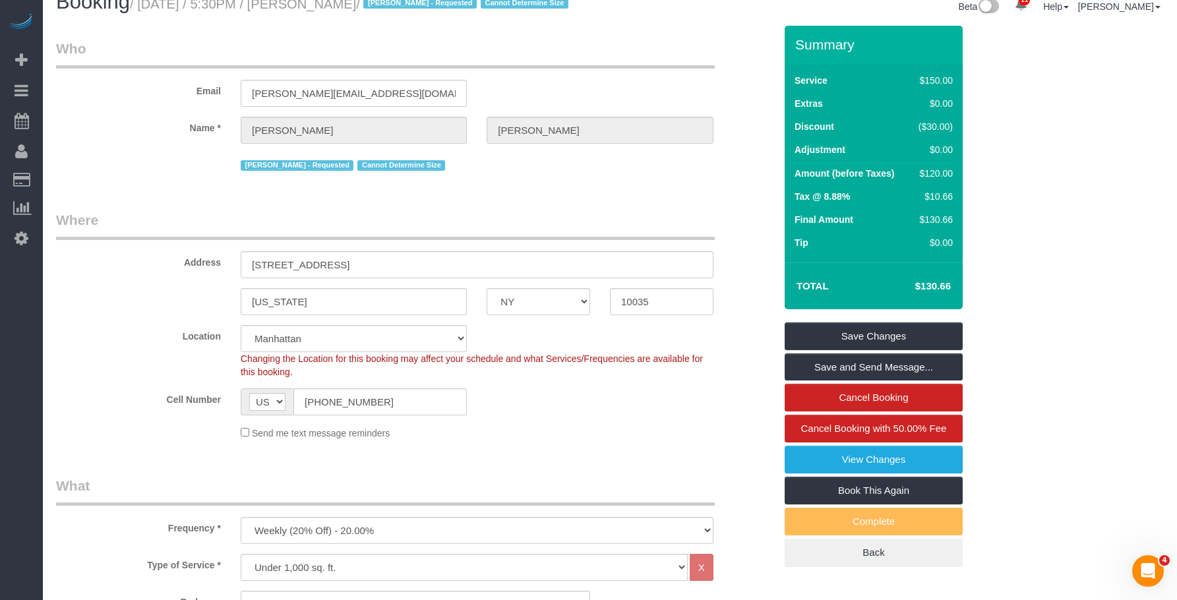
scroll to position [0, 0]
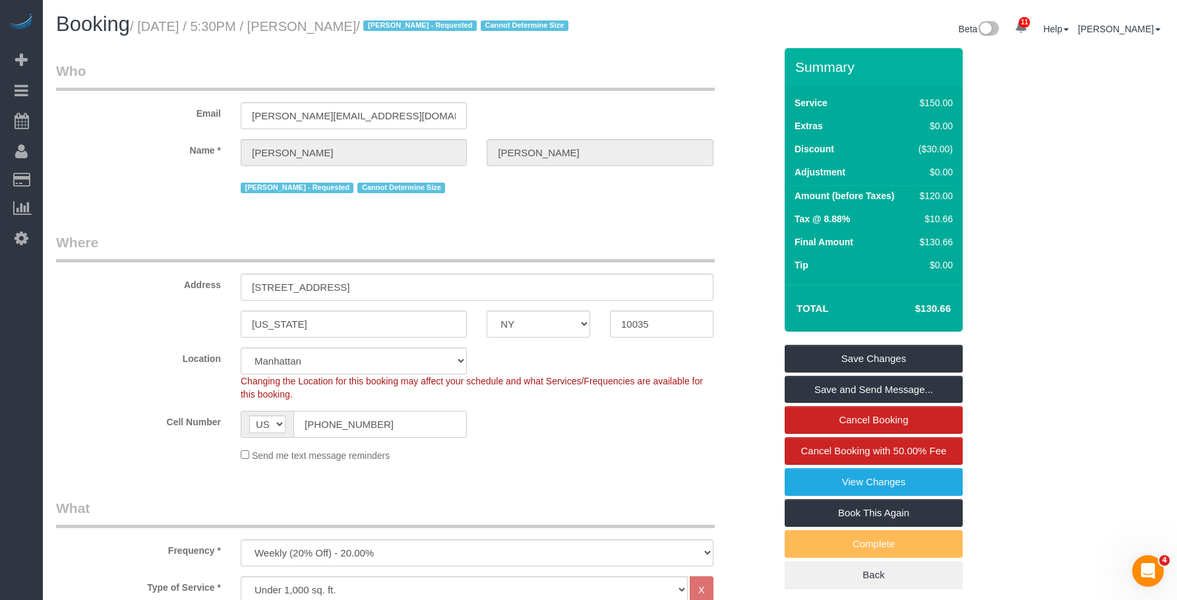
drag, startPoint x: 384, startPoint y: 421, endPoint x: 235, endPoint y: 324, distance: 178.0
click at [172, 384] on sui-booking-location "Location Manhattan Austin Boston Bronx Brooklyn Charlotte Denver New Jersey Por…" at bounding box center [415, 405] width 719 height 115
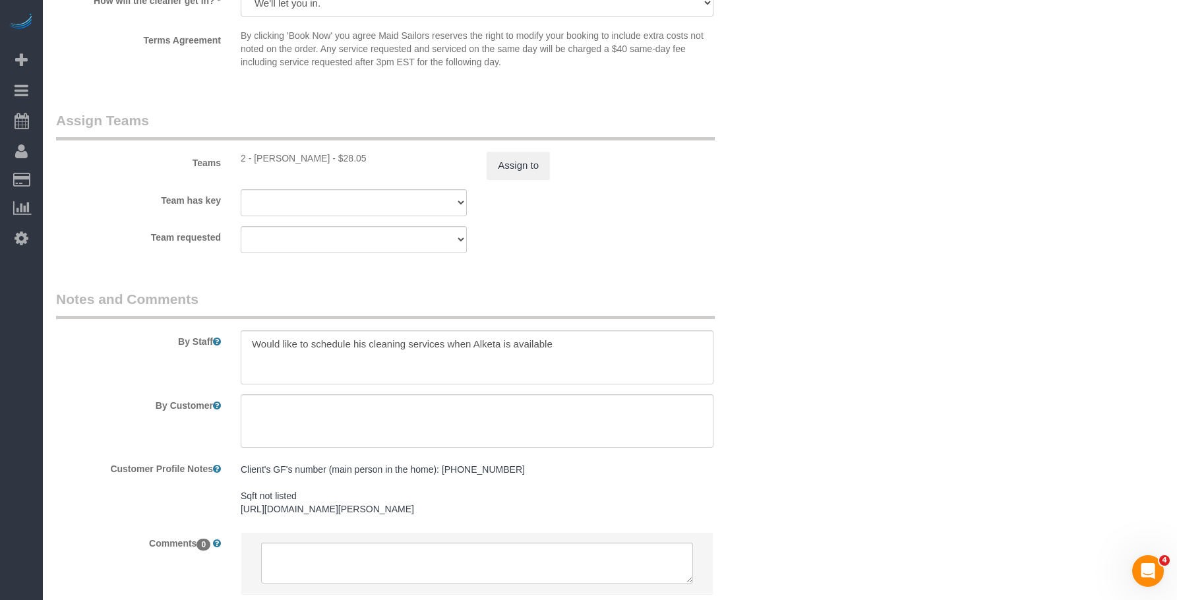
scroll to position [1799, 0]
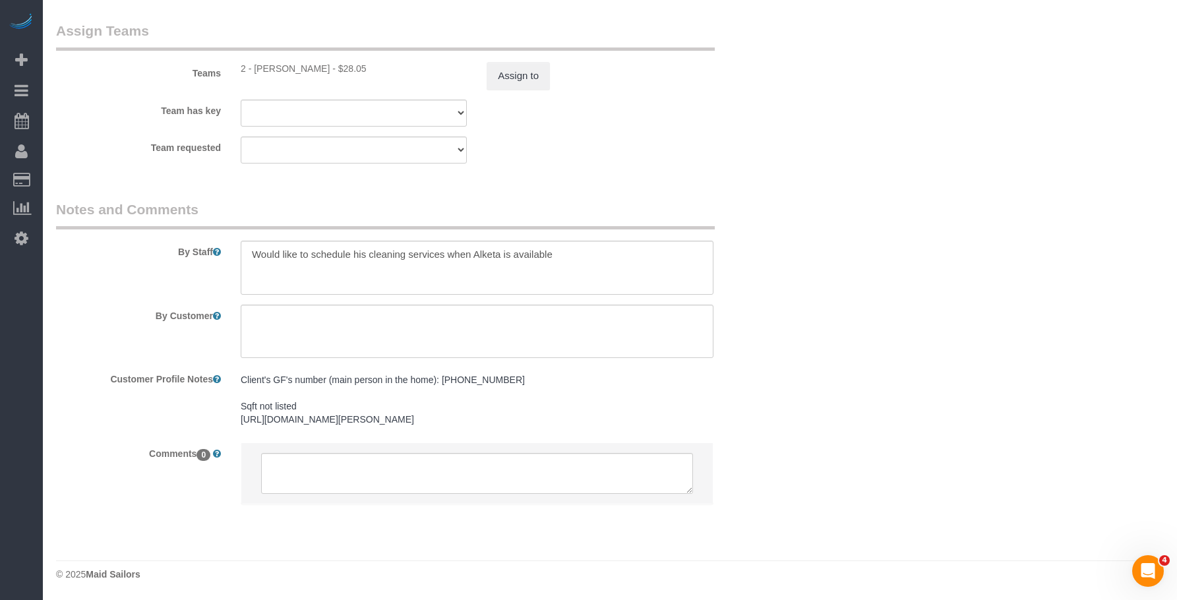
click at [589, 129] on sui-booking-teams "Teams 2 - Alketa Tomaj - $28.05 Assign to Team has key 2 - Alketa Tomaj 000- Do…" at bounding box center [415, 92] width 719 height 142
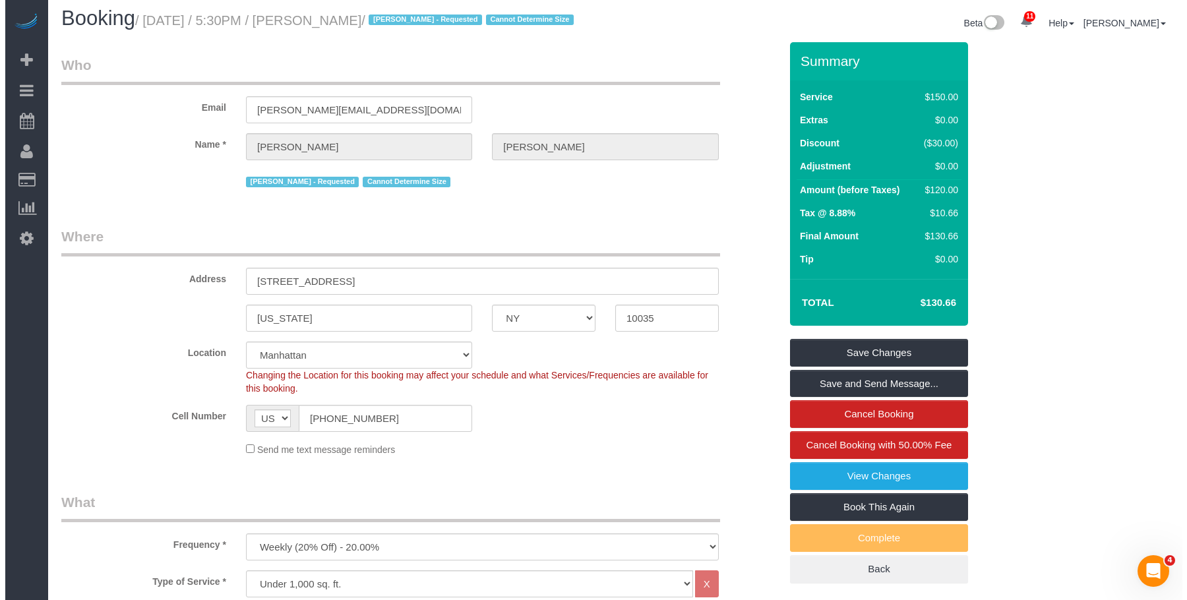
scroll to position [0, 0]
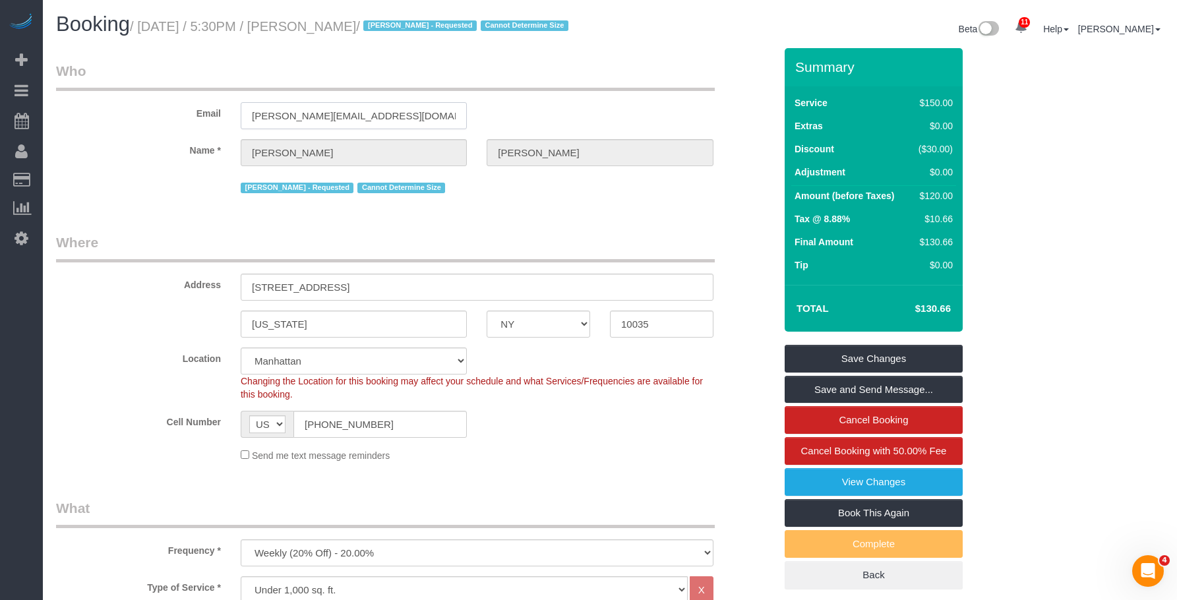
drag, startPoint x: 362, startPoint y: 119, endPoint x: 187, endPoint y: 104, distance: 176.1
click at [187, 104] on div "Email luca.s.naef@gmail.com" at bounding box center [415, 95] width 739 height 68
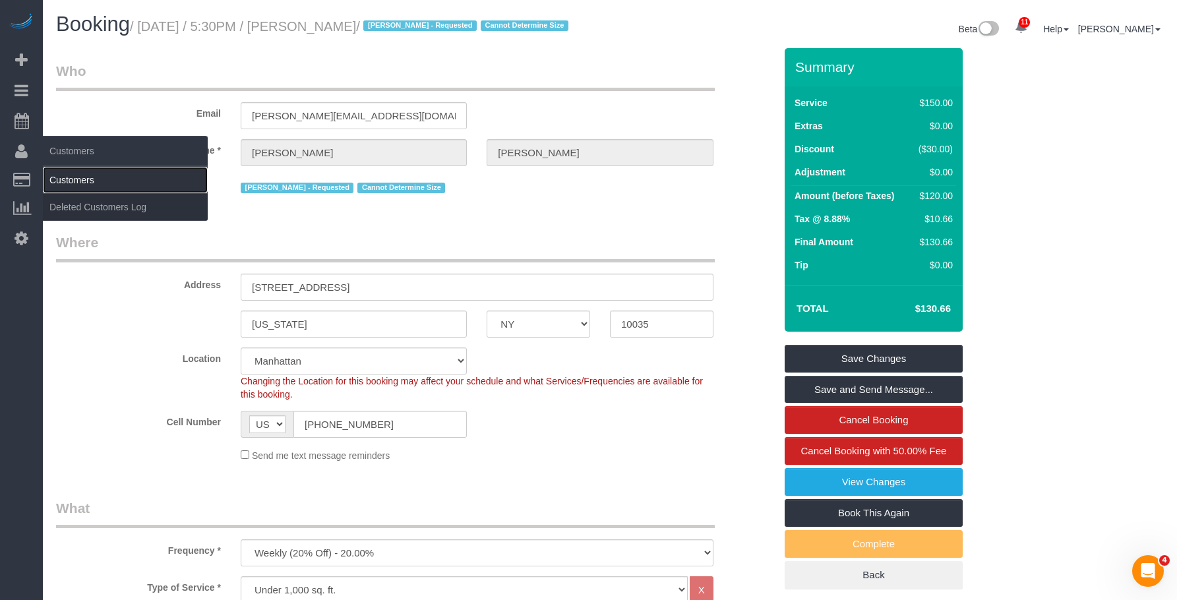
drag, startPoint x: 60, startPoint y: 173, endPoint x: 80, endPoint y: 173, distance: 20.5
click at [60, 173] on link "Customers" at bounding box center [125, 180] width 165 height 26
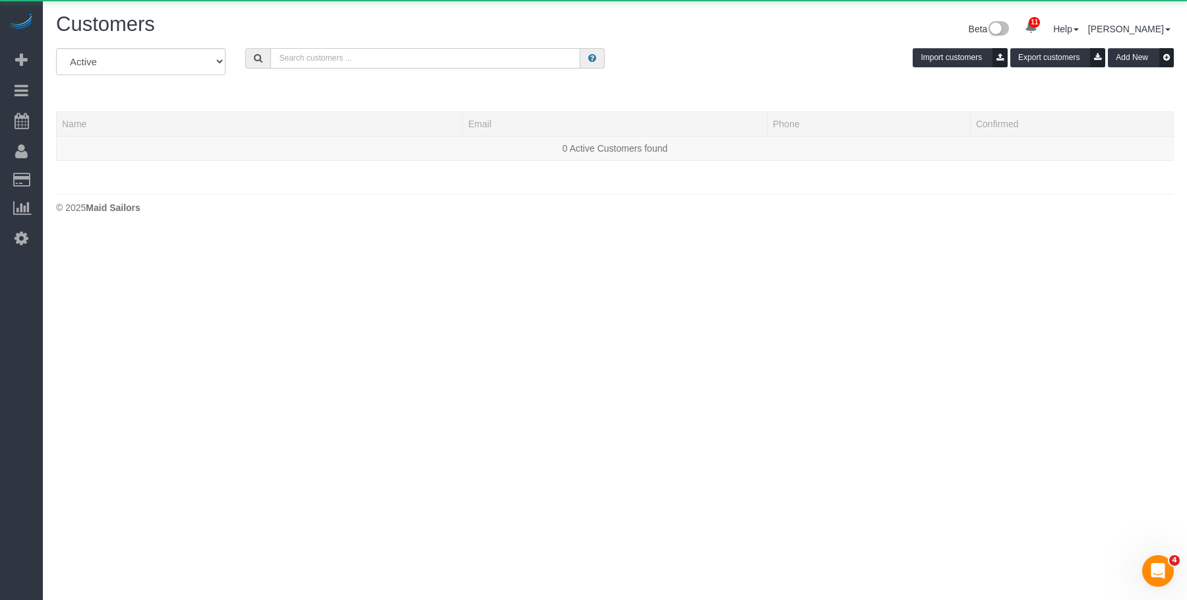
click at [408, 65] on input "text" at bounding box center [425, 58] width 310 height 20
paste input "[PERSON_NAME][EMAIL_ADDRESS][DOMAIN_NAME]"
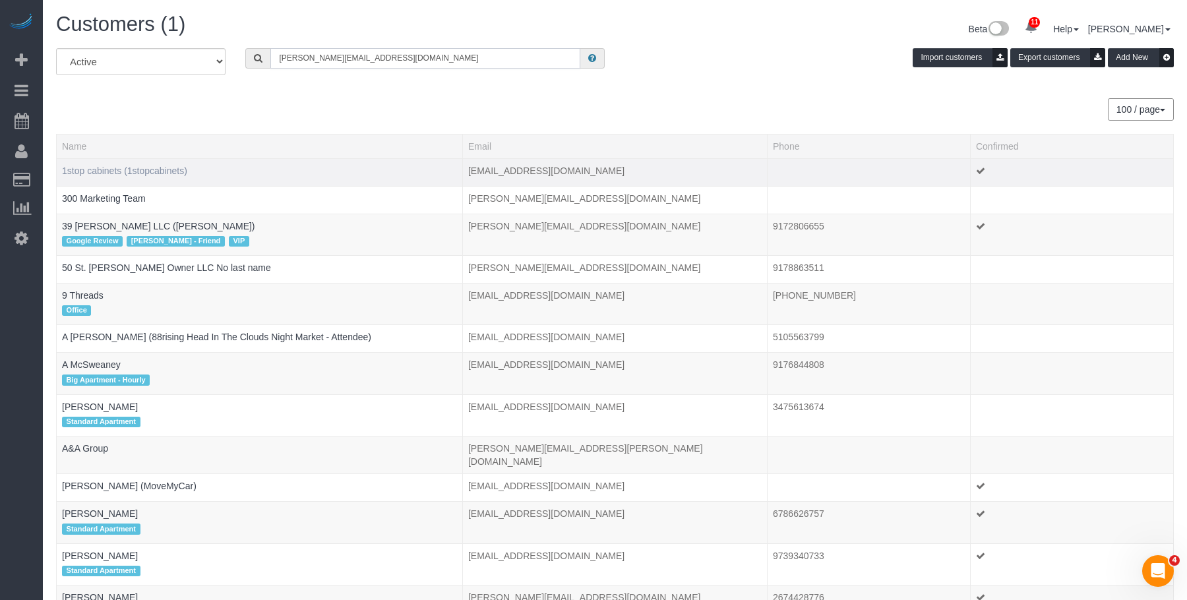
type input "[PERSON_NAME][EMAIL_ADDRESS][DOMAIN_NAME]"
click at [96, 171] on link "1stop cabinets (1stopcabinets)" at bounding box center [124, 171] width 125 height 11
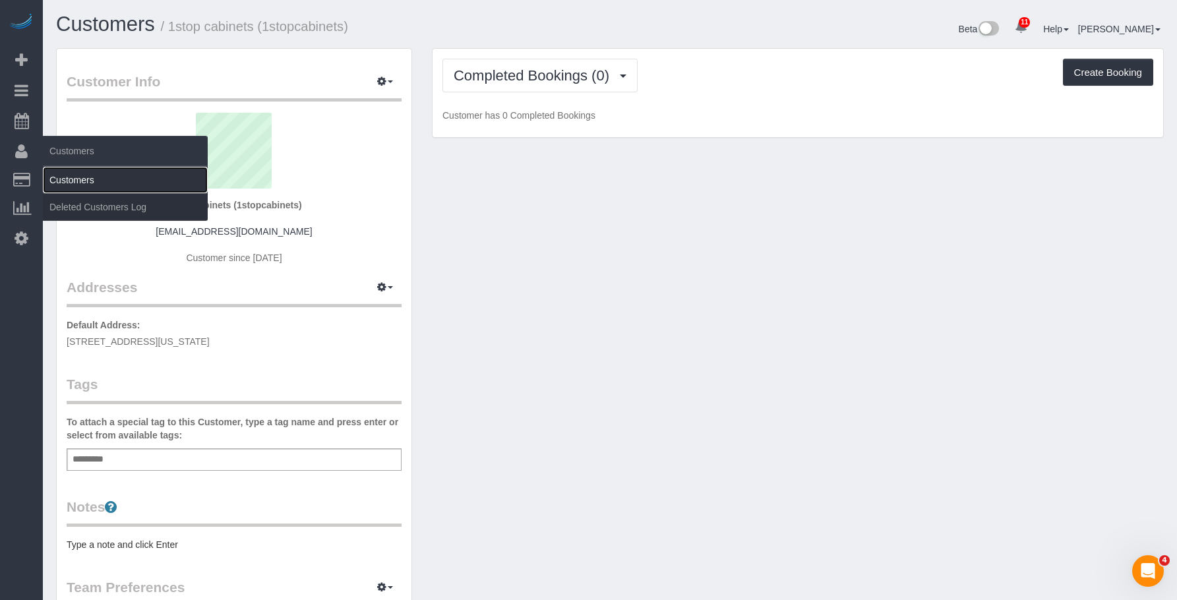
click at [75, 171] on link "Customers" at bounding box center [125, 180] width 165 height 26
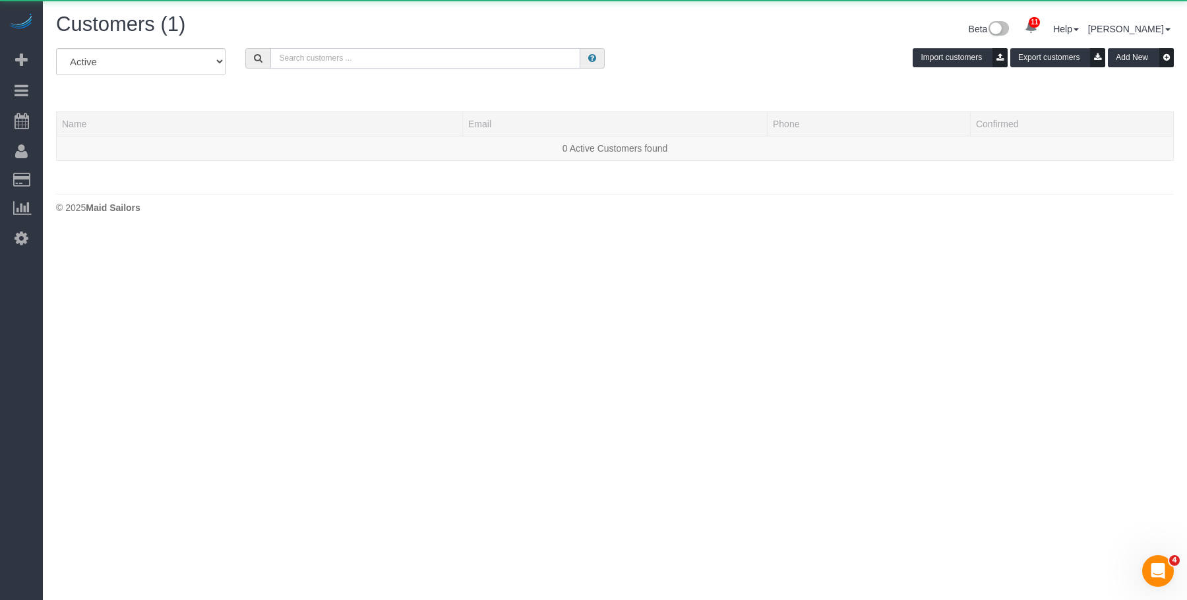
click at [365, 57] on input "text" at bounding box center [425, 58] width 310 height 20
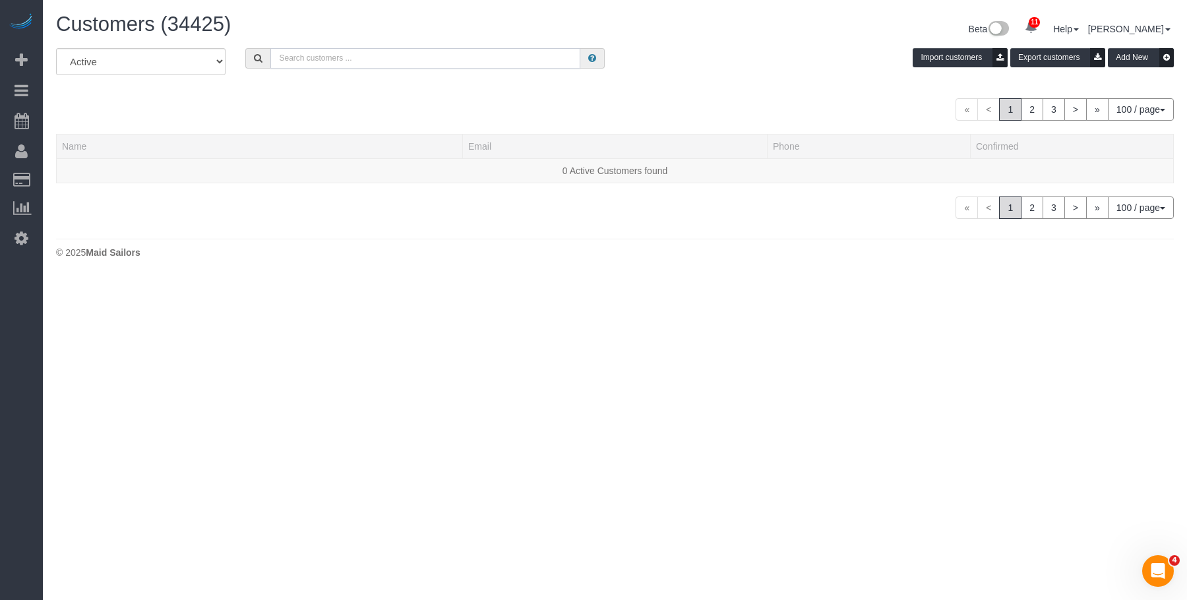
paste input "[PERSON_NAME][EMAIL_ADDRESS][DOMAIN_NAME]"
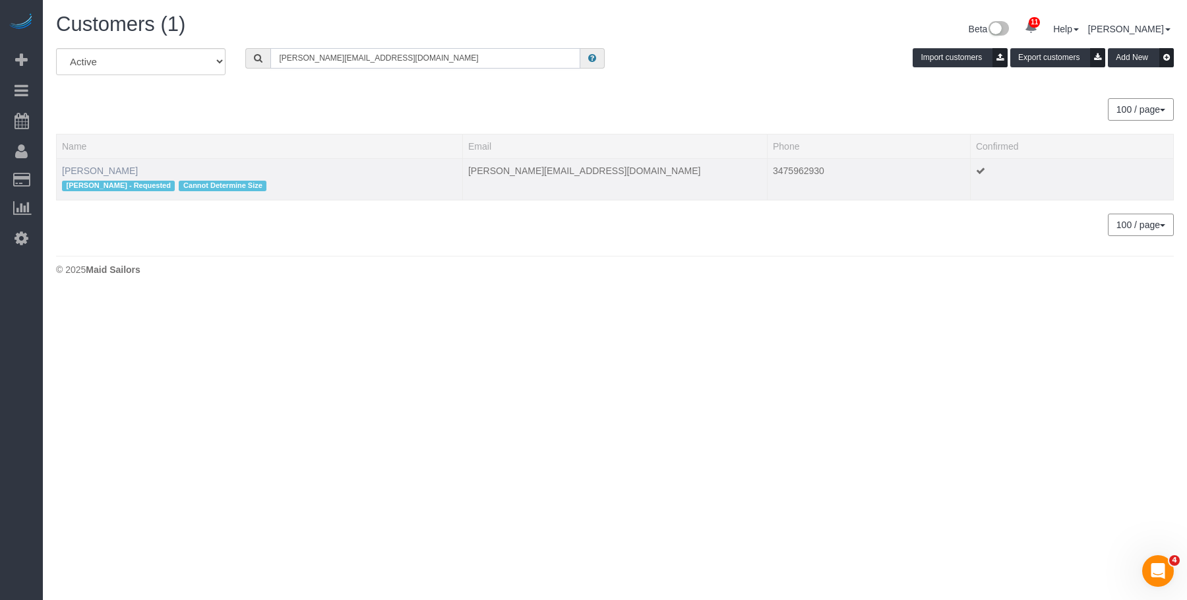
type input "[PERSON_NAME][EMAIL_ADDRESS][DOMAIN_NAME]"
click at [94, 173] on link "[PERSON_NAME]" at bounding box center [100, 171] width 76 height 11
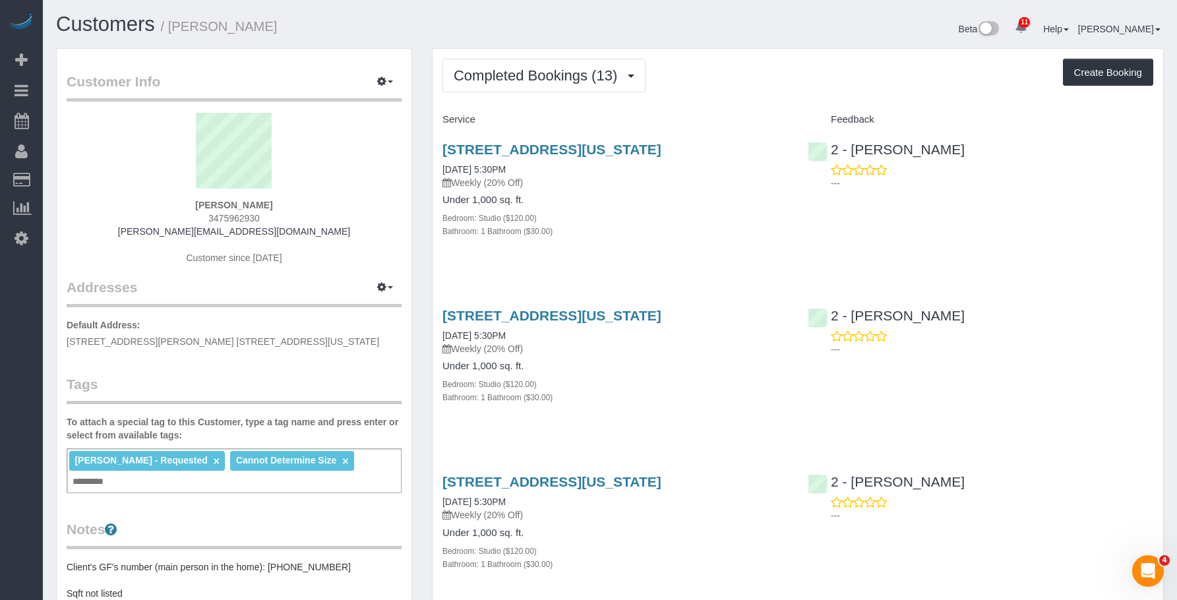
click at [767, 47] on div "Beta 11 Your Notifications You have 0 alerts × You have 4 to charge for 08/18/2…" at bounding box center [892, 30] width 564 height 35
click at [549, 80] on span "Completed Bookings (13)" at bounding box center [539, 75] width 170 height 16
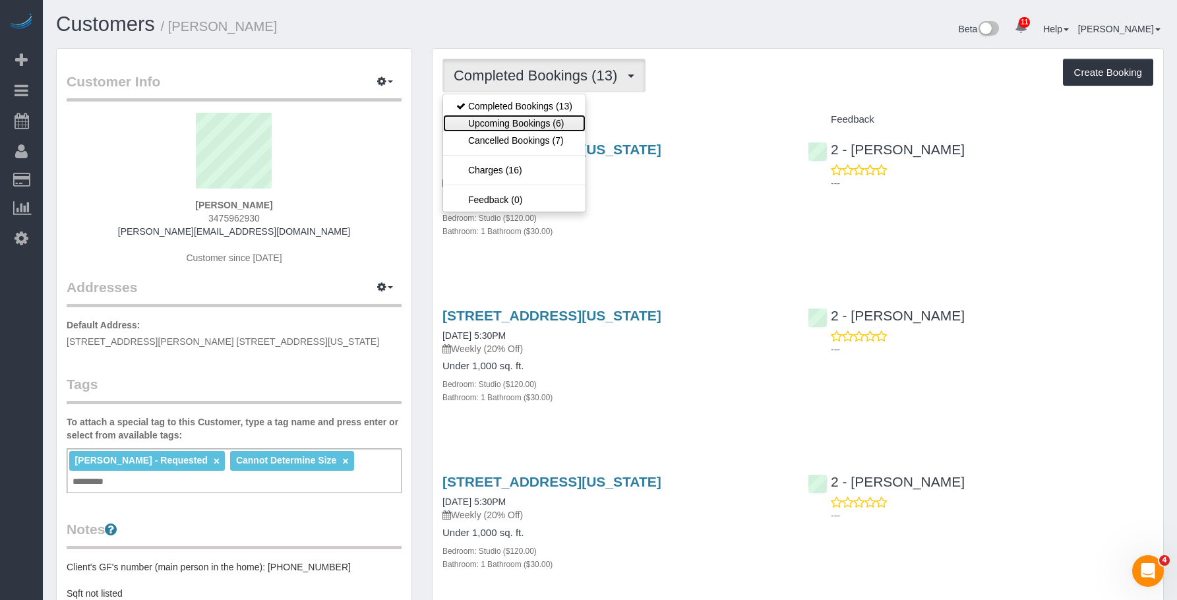
click at [533, 125] on link "Upcoming Bookings (6)" at bounding box center [514, 123] width 142 height 17
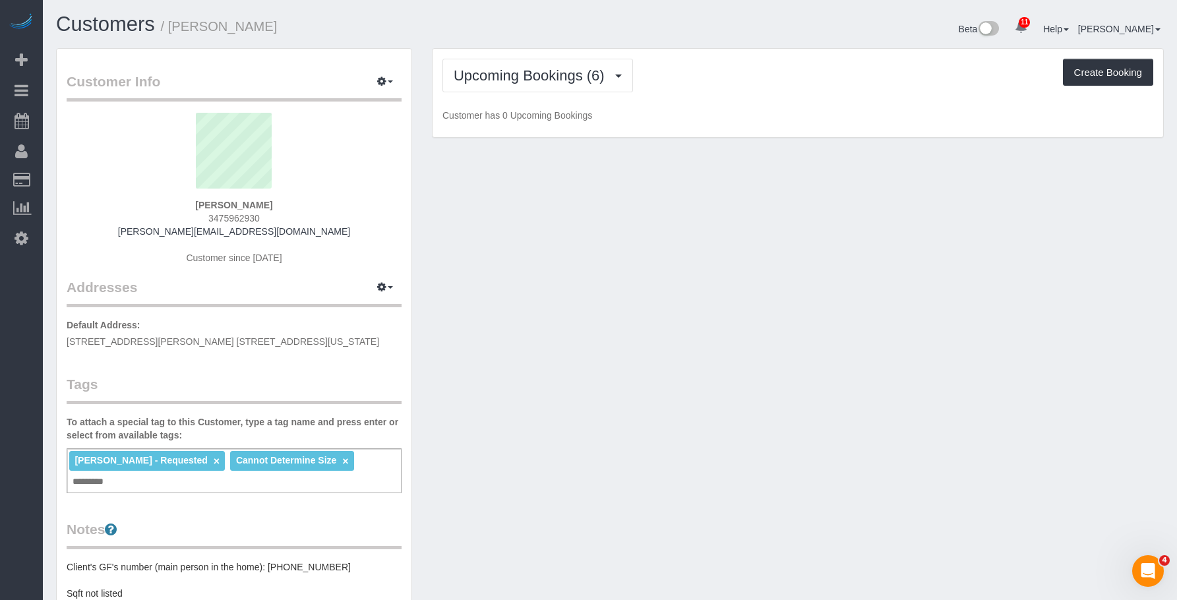
click at [735, 39] on div "Beta 11 Your Notifications You have 0 alerts × You have 4 to charge for 08/18/2…" at bounding box center [892, 30] width 564 height 35
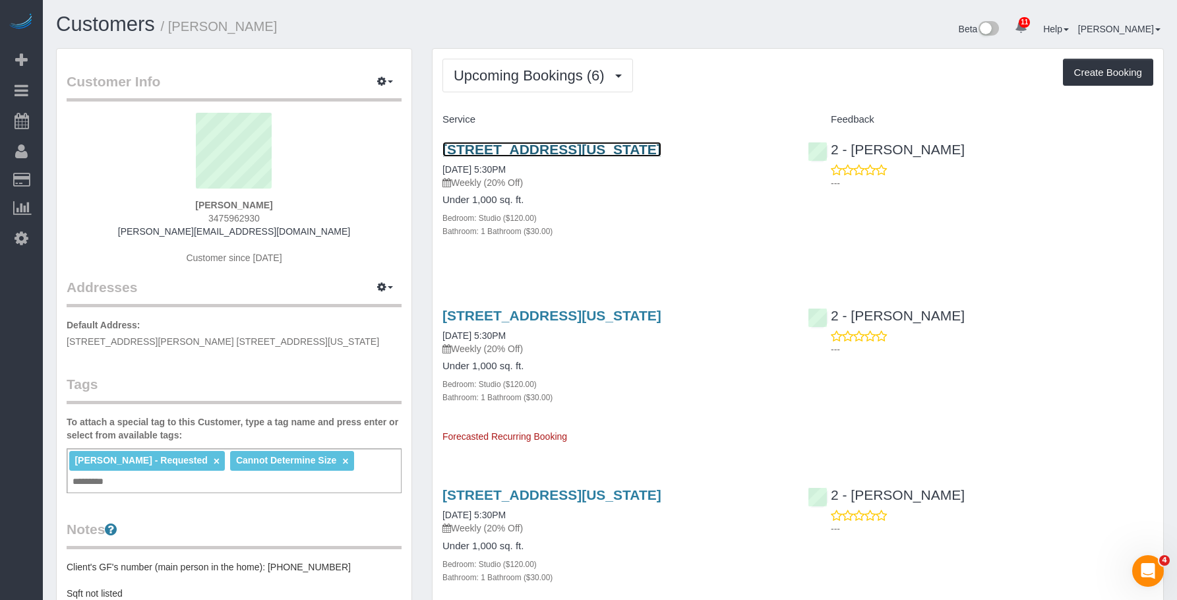
click at [629, 144] on link "[STREET_ADDRESS][US_STATE]" at bounding box center [551, 149] width 219 height 15
click at [380, 84] on icon "button" at bounding box center [381, 81] width 9 height 8
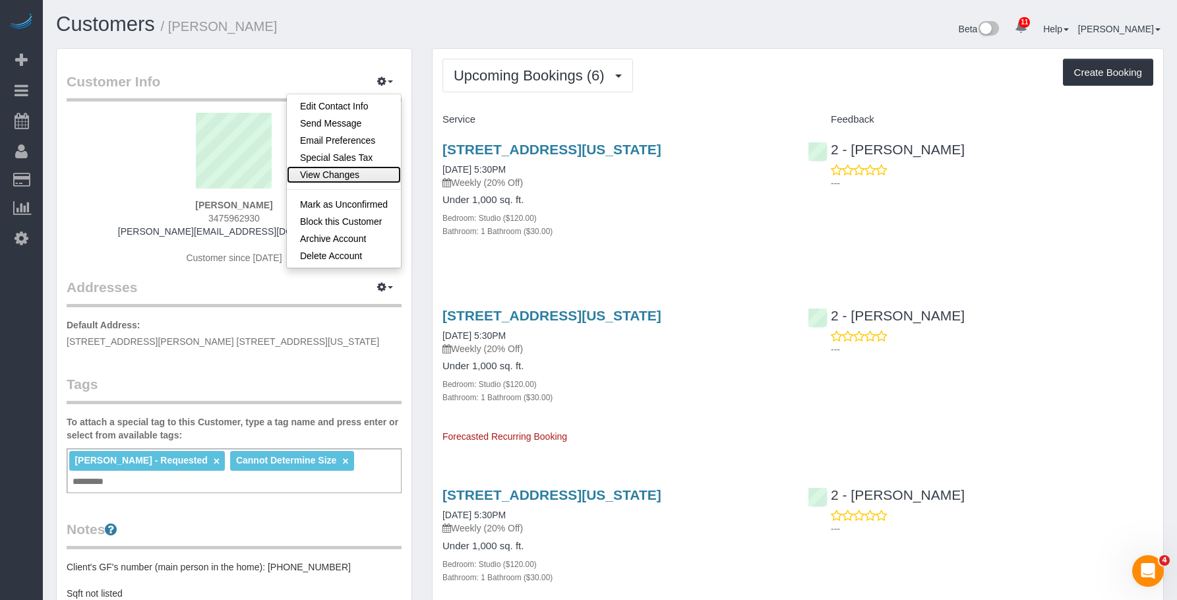
click at [338, 177] on link "View Changes" at bounding box center [344, 174] width 114 height 17
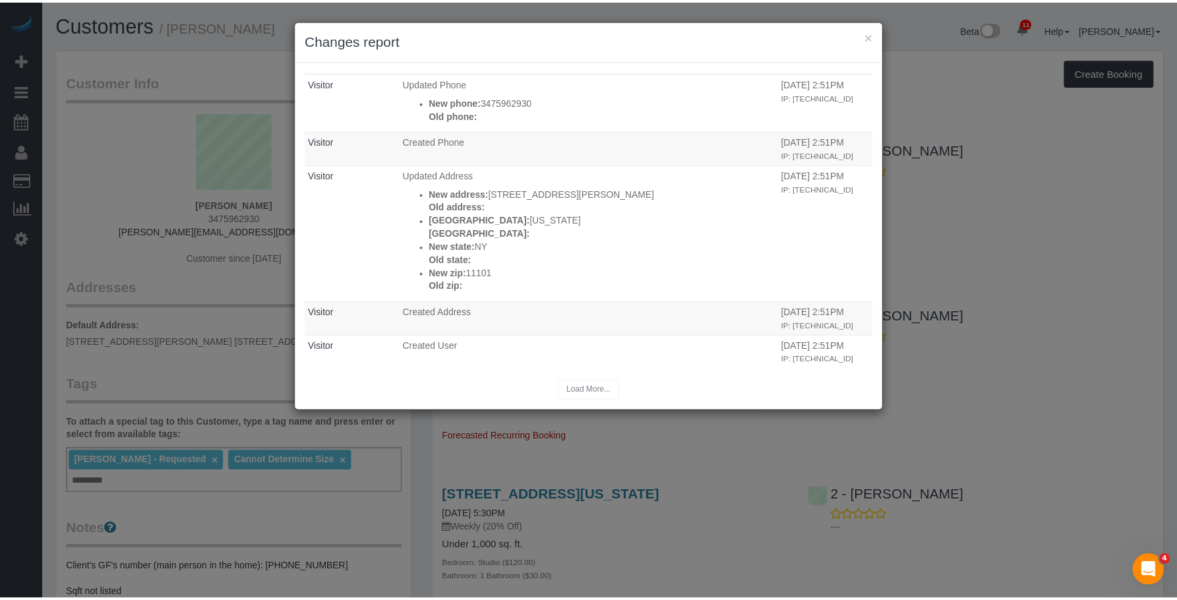
scroll to position [800, 0]
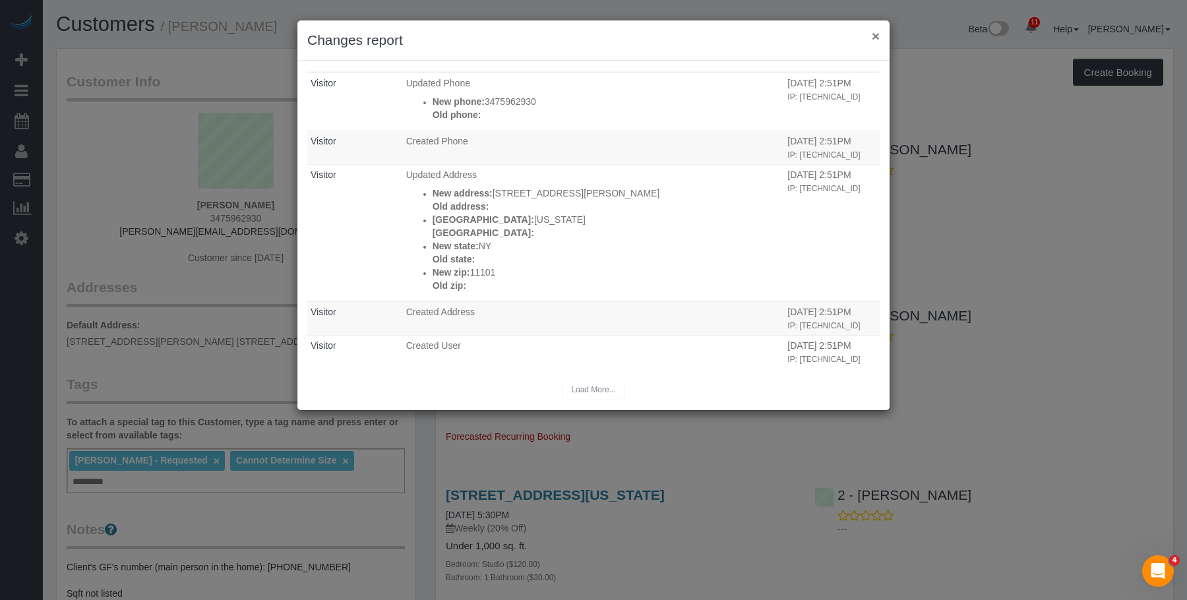
click at [878, 34] on button "×" at bounding box center [876, 36] width 8 height 14
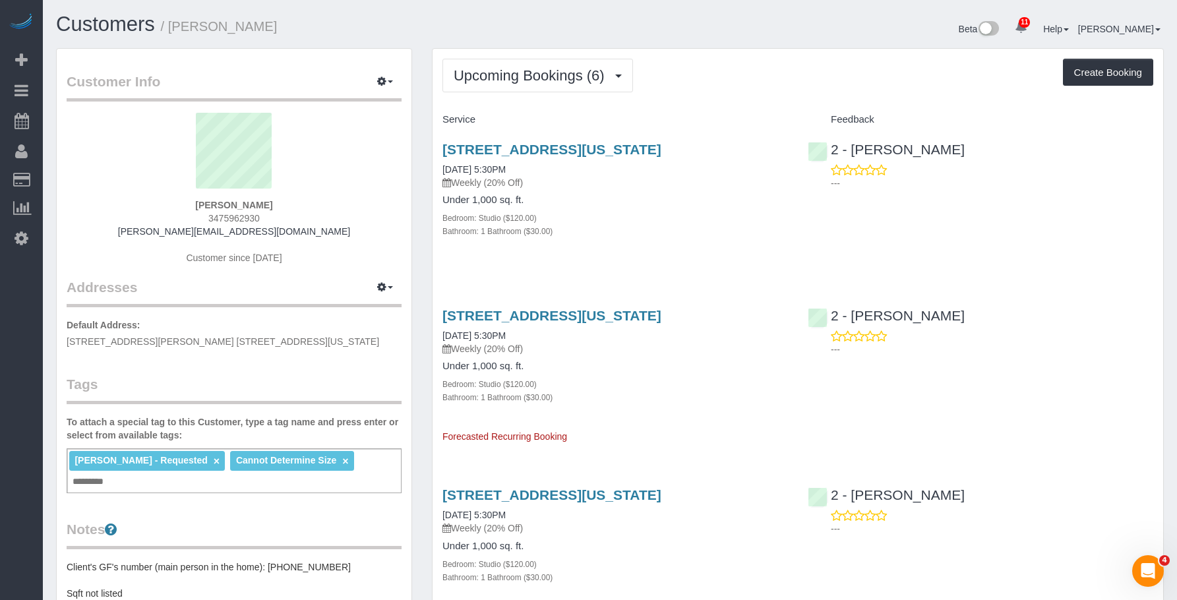
drag, startPoint x: 206, startPoint y: 202, endPoint x: 280, endPoint y: 213, distance: 74.7
click at [280, 213] on div "Luca Naef 3475962930 luca.s.naef@gmail.com Customer since 2022" at bounding box center [234, 195] width 335 height 165
click at [239, 218] on span "3475962930" at bounding box center [233, 218] width 51 height 11
click at [550, 68] on span "Upcoming Bookings (6)" at bounding box center [533, 75] width 158 height 16
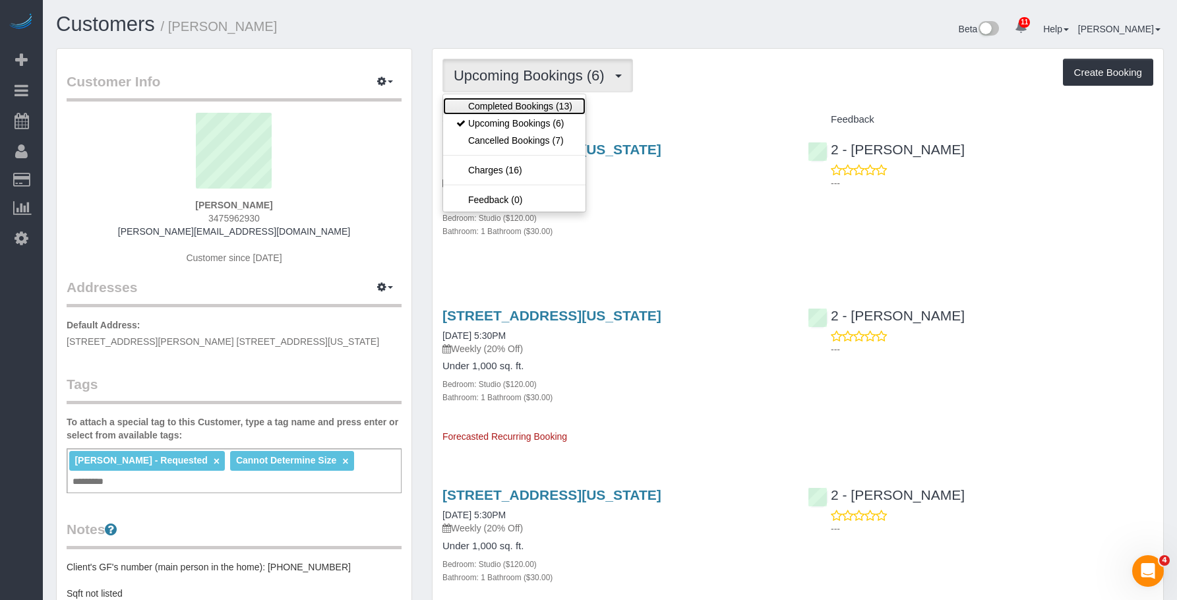
click at [526, 102] on link "Completed Bookings (13)" at bounding box center [514, 106] width 142 height 17
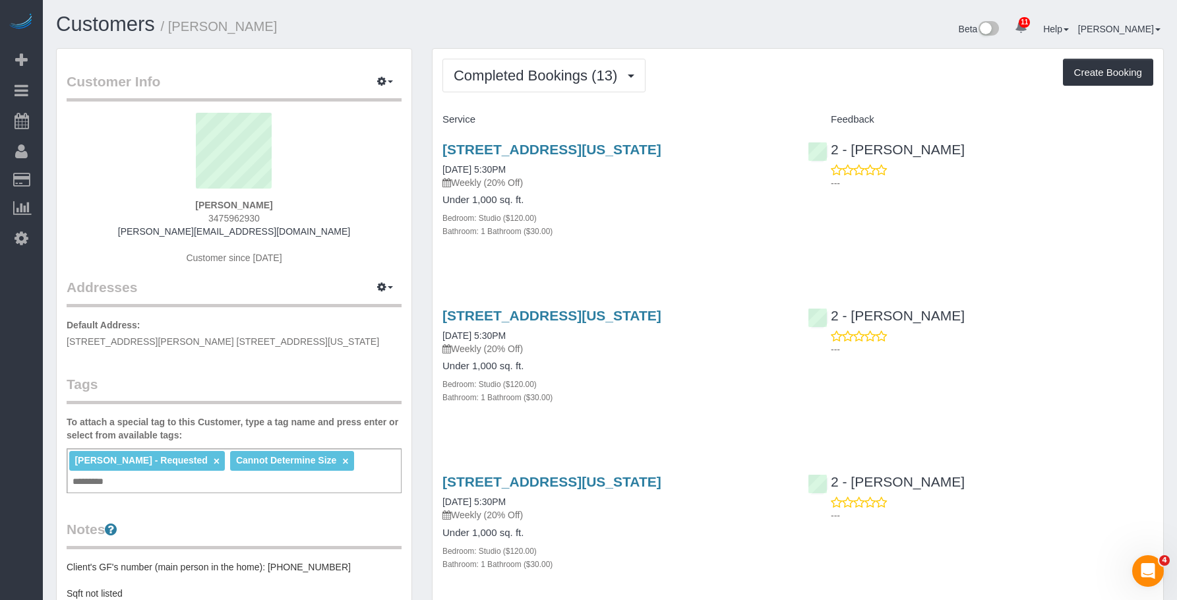
click at [722, 218] on div "Bedroom: Studio ($120.00)" at bounding box center [615, 217] width 346 height 13
click at [627, 147] on link "[STREET_ADDRESS][US_STATE]" at bounding box center [551, 149] width 219 height 15
click at [662, 193] on div "158 East 126th Street, 730, New York, NY 10035 08/12/2025 5:30PM Weekly (20% Of…" at bounding box center [615, 197] width 365 height 133
click at [221, 218] on span "3475962930" at bounding box center [233, 218] width 51 height 11
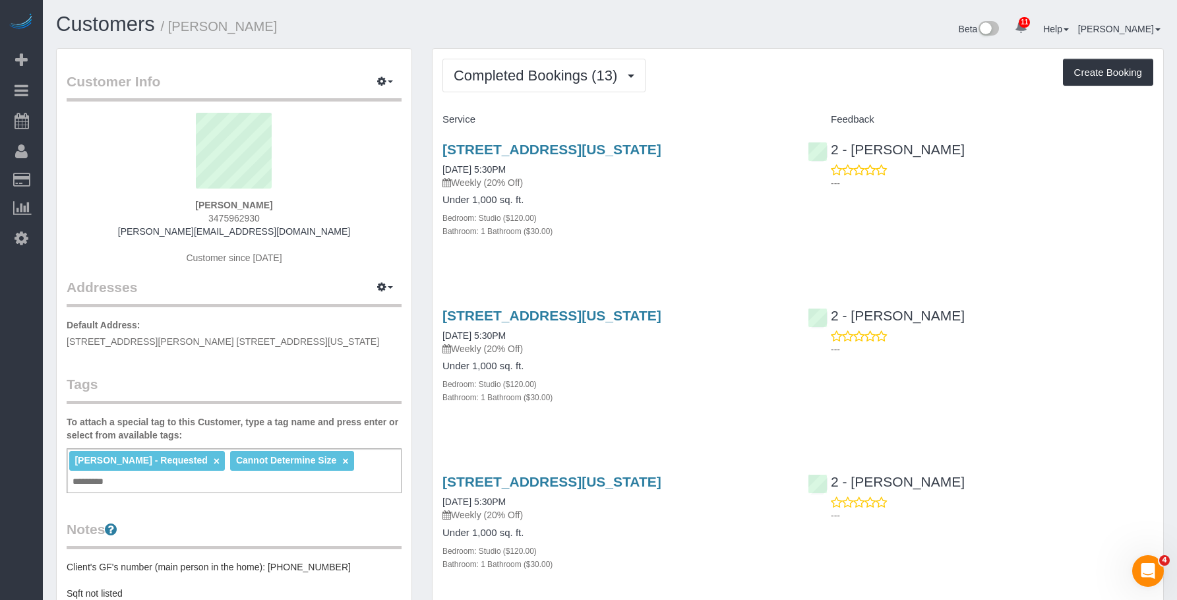
copy span "3475962930"
click at [243, 215] on span "3475962930" at bounding box center [233, 218] width 51 height 11
click at [234, 215] on span "3475962930" at bounding box center [233, 218] width 51 height 11
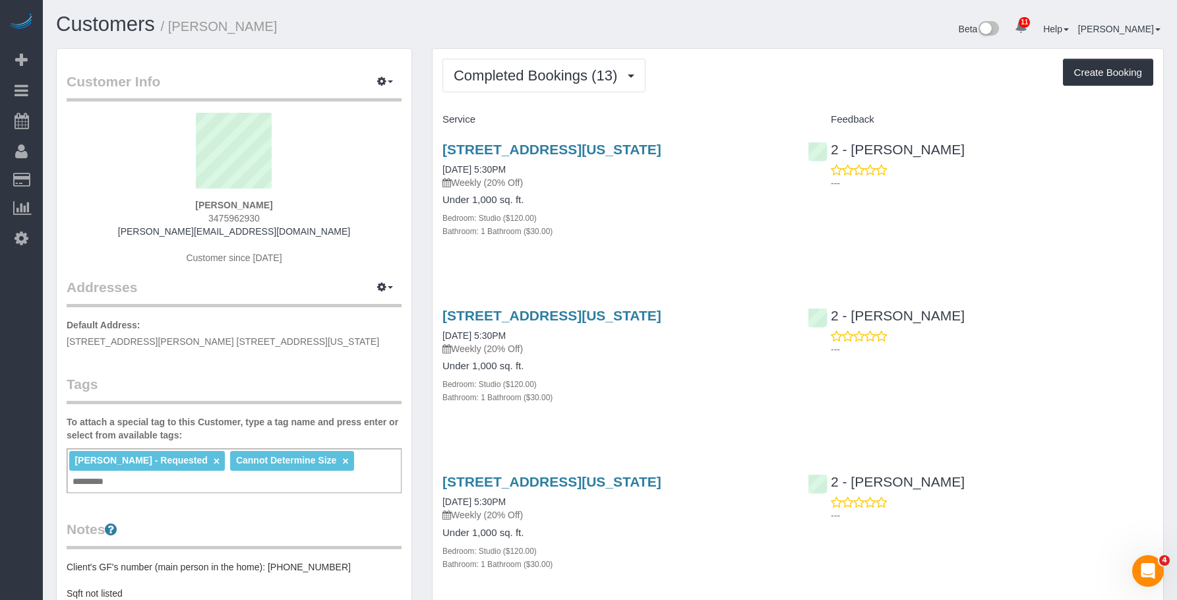
click at [234, 215] on span "3475962930" at bounding box center [233, 218] width 51 height 11
copy span "3475962930"
click at [510, 79] on span "Completed Bookings (13)" at bounding box center [539, 75] width 170 height 16
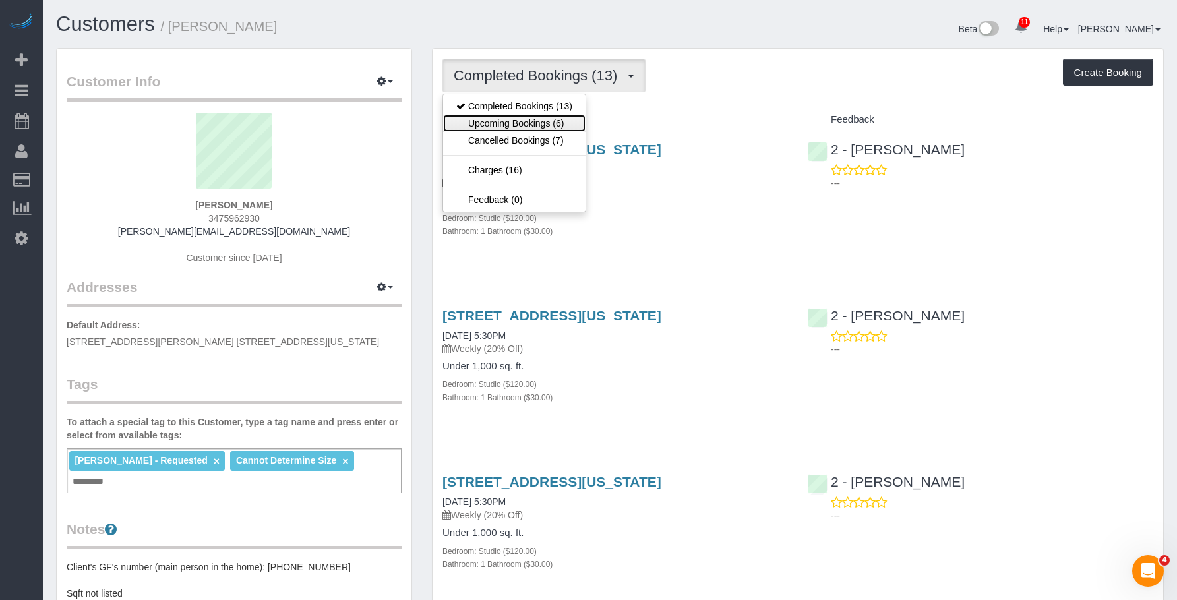
click at [508, 123] on link "Upcoming Bookings (6)" at bounding box center [514, 123] width 142 height 17
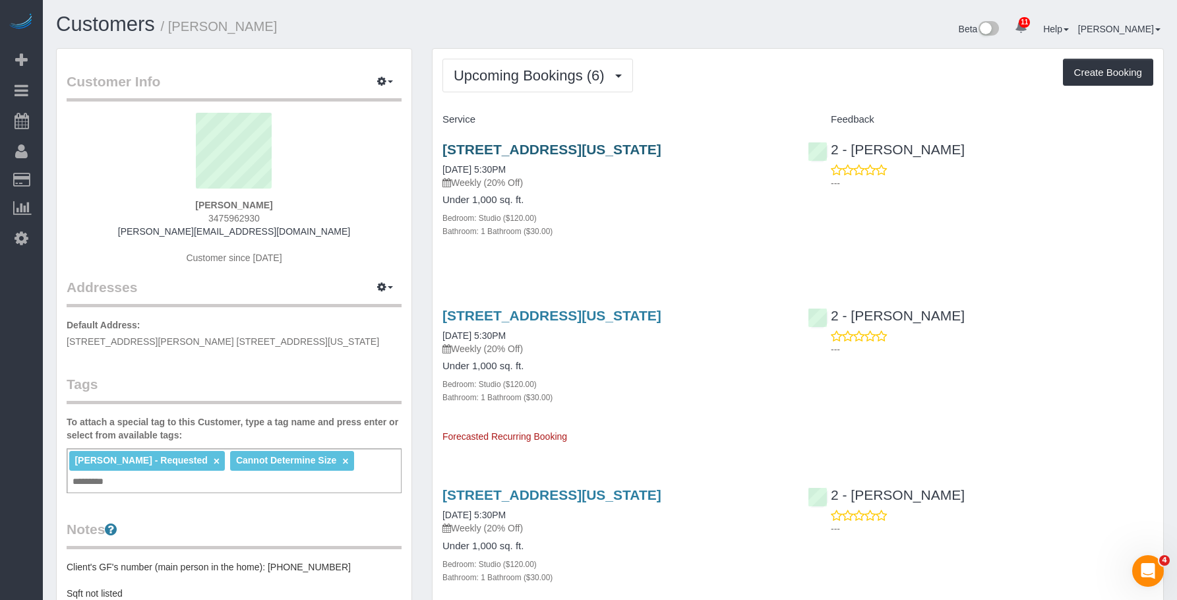
drag, startPoint x: 648, startPoint y: 200, endPoint x: 671, endPoint y: 156, distance: 49.5
click at [648, 199] on h4 "Under 1,000 sq. ft." at bounding box center [615, 200] width 346 height 11
click at [661, 146] on link "[STREET_ADDRESS][US_STATE]" at bounding box center [551, 149] width 219 height 15
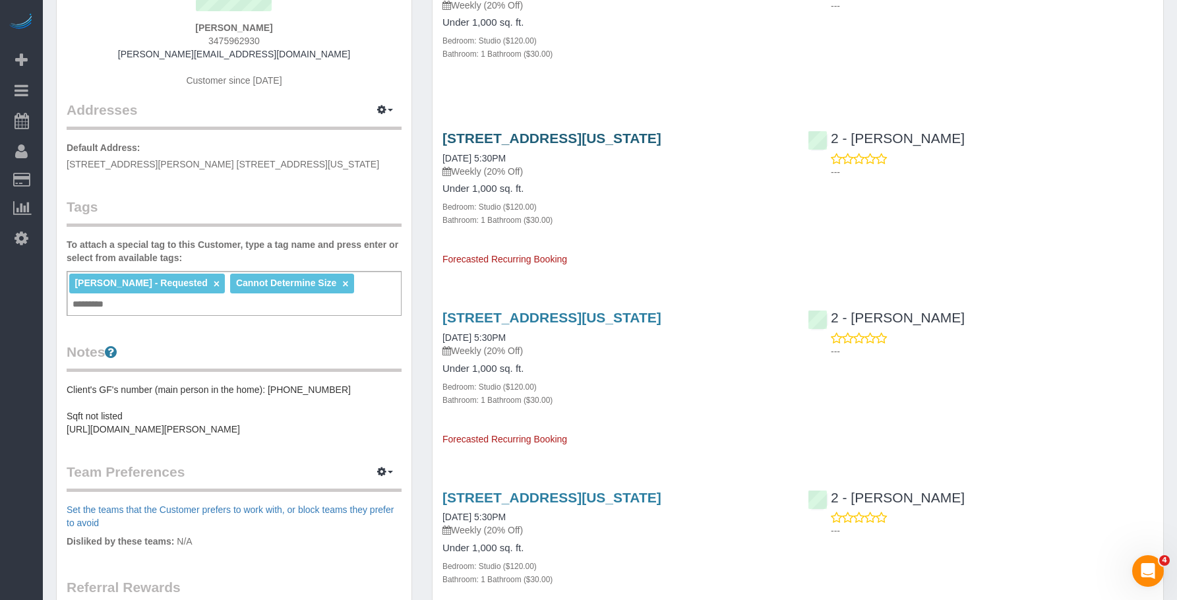
scroll to position [396, 0]
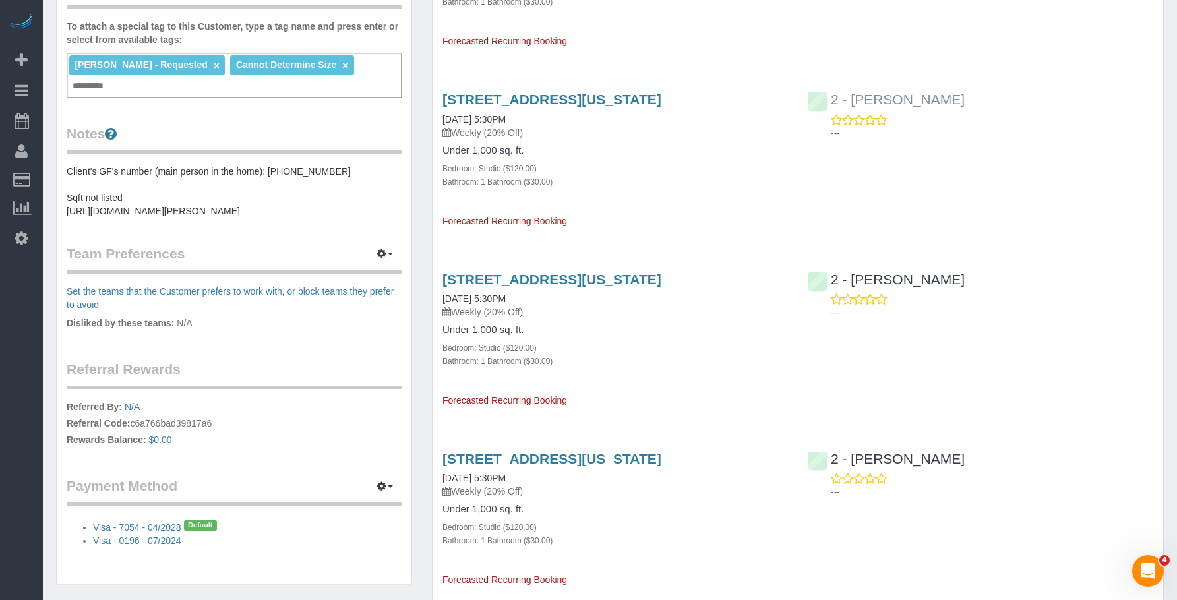
drag, startPoint x: 992, startPoint y: 203, endPoint x: 830, endPoint y: 100, distance: 192.4
click at [992, 203] on div "158 East 126th Street, 730, New York, NY 10035 09/02/2025 5:30PM Weekly (20% Of…" at bounding box center [798, 153] width 731 height 146
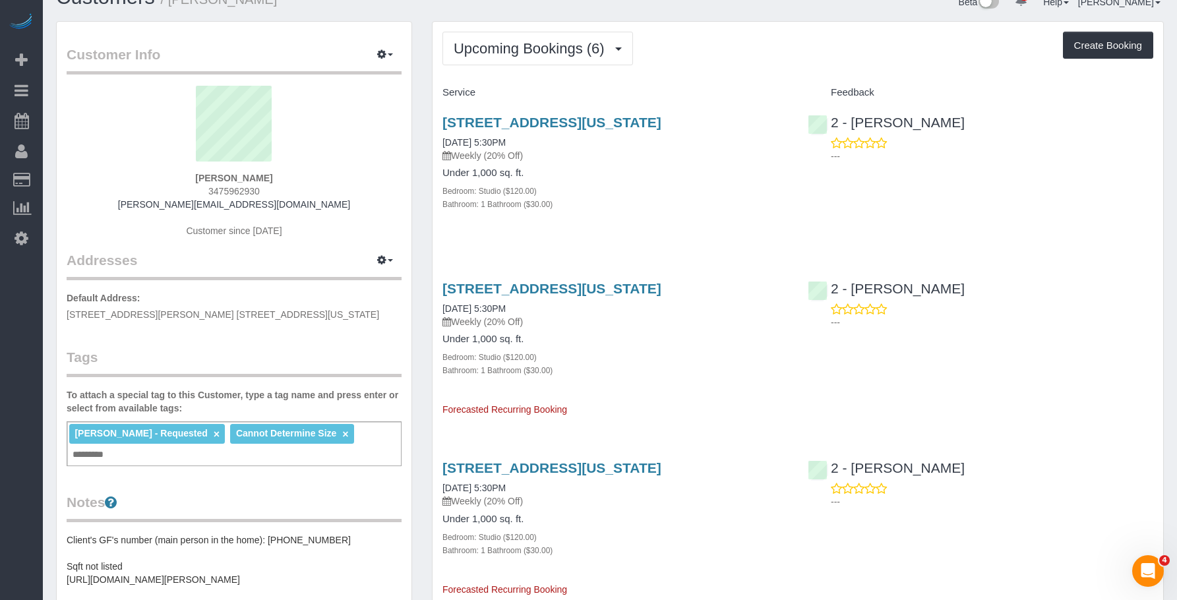
scroll to position [0, 0]
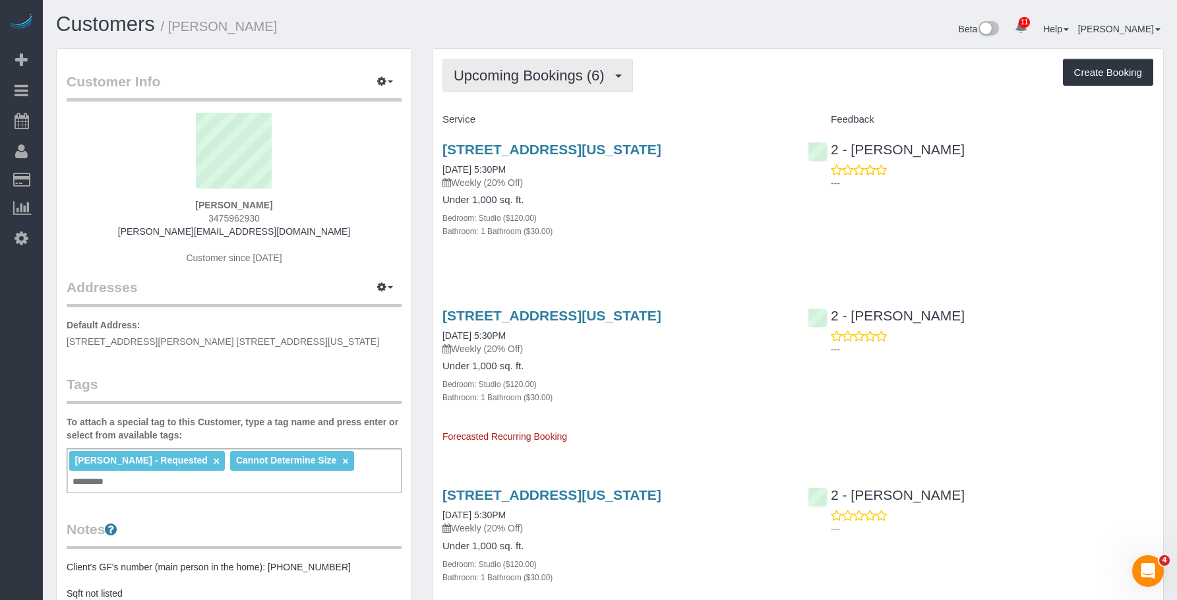
click at [526, 80] on span "Upcoming Bookings (6)" at bounding box center [533, 75] width 158 height 16
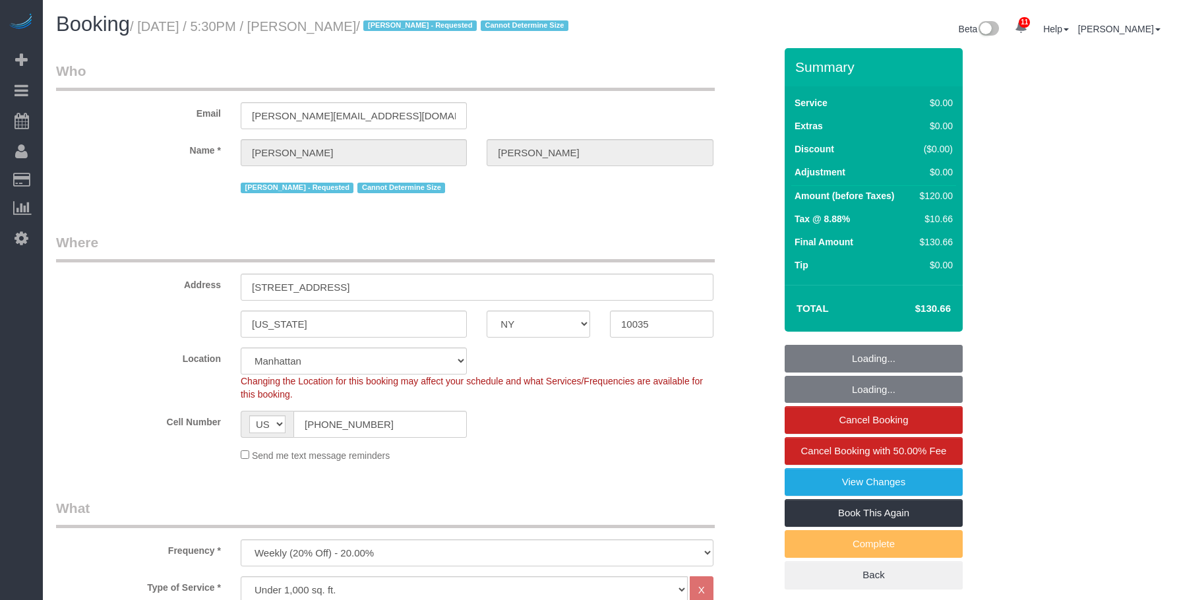
select select "NY"
select select "string:stripe-pm_1RNZ9t4VGloSiKo7bDyXvmZO"
select select "number:89"
select select "number:90"
select select "number:15"
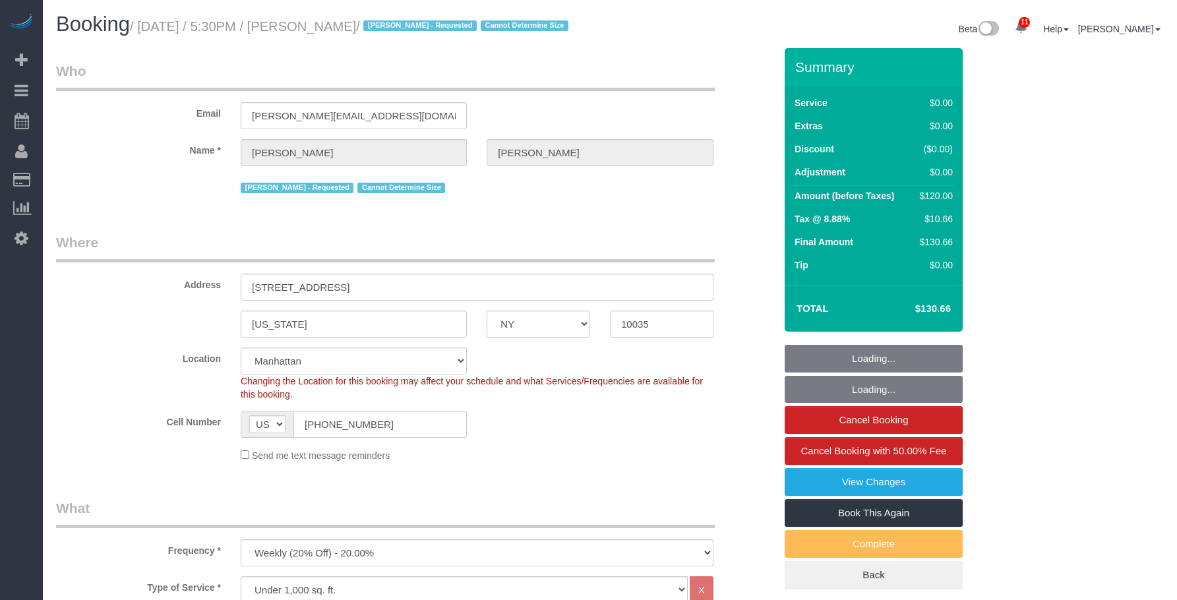
select select "number:5"
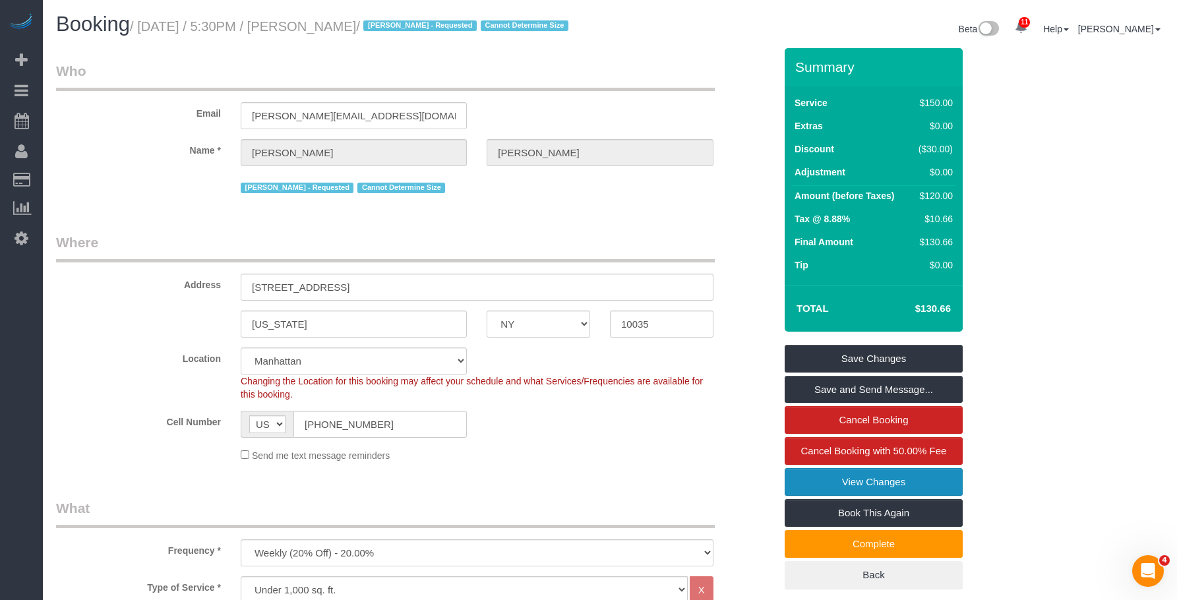
click at [812, 485] on link "View Changes" at bounding box center [874, 482] width 178 height 28
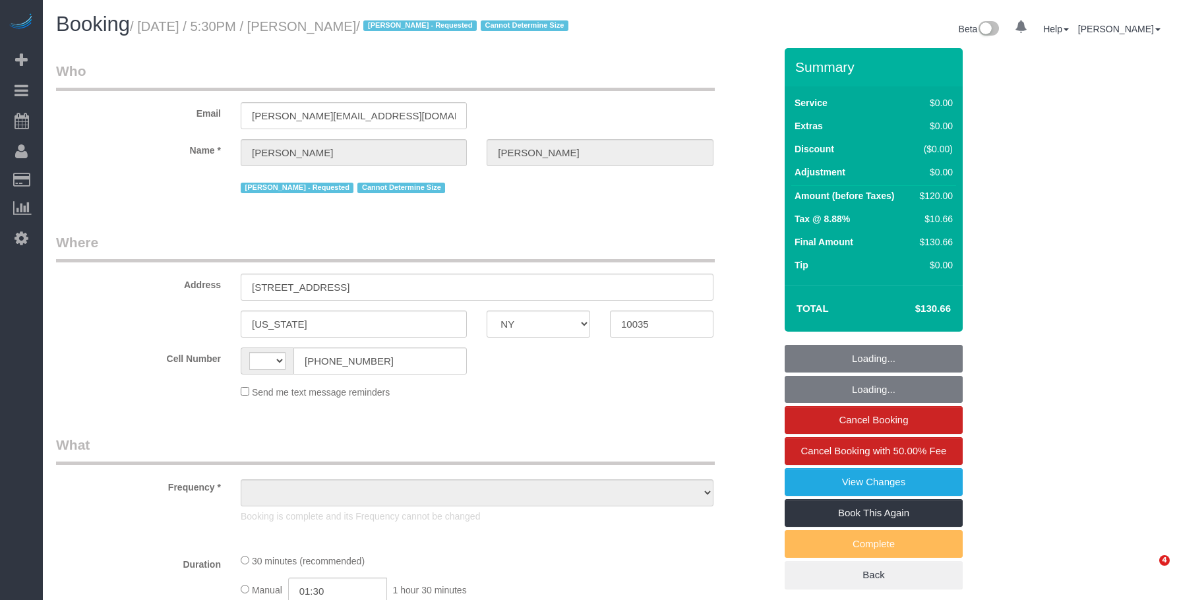
select select "NY"
select select "string:[GEOGRAPHIC_DATA]"
select select "object:732"
select select "string:stripe-pm_1RNZ9t4VGloSiKo7bDyXvmZO"
select select "number:89"
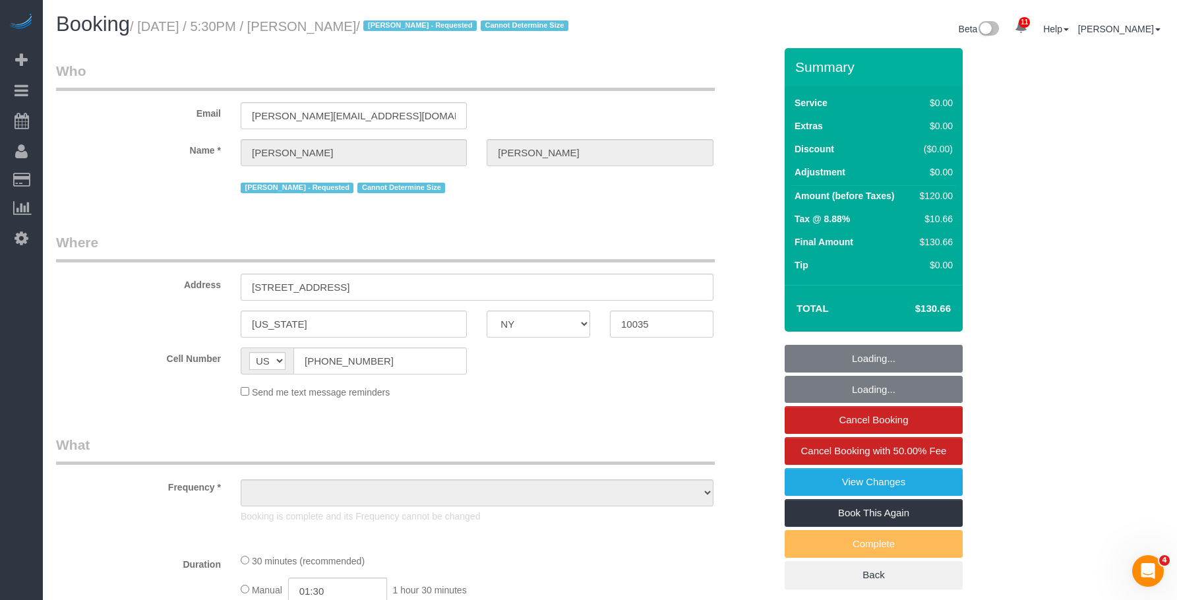
select select "number:90"
select select "number:15"
select select "number:5"
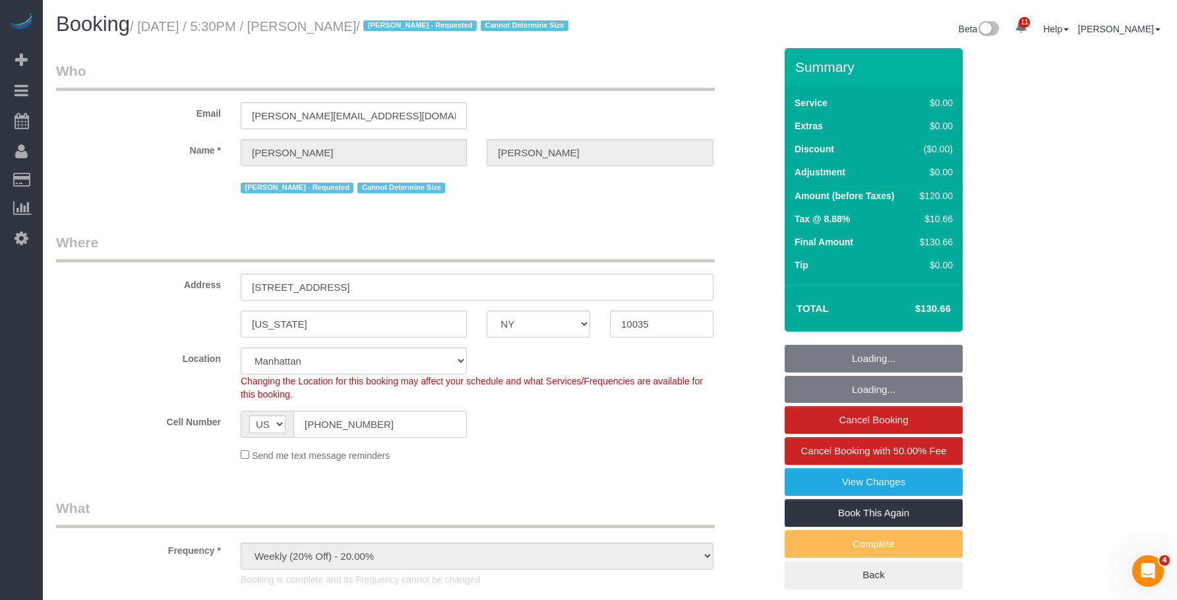
select select "object:1418"
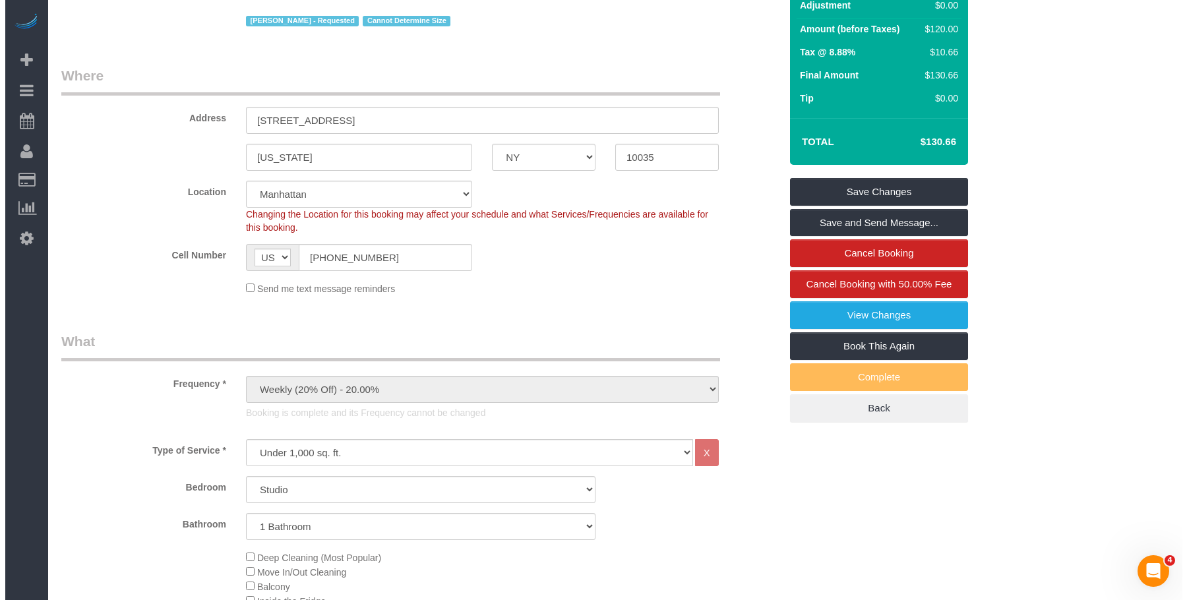
scroll to position [66, 0]
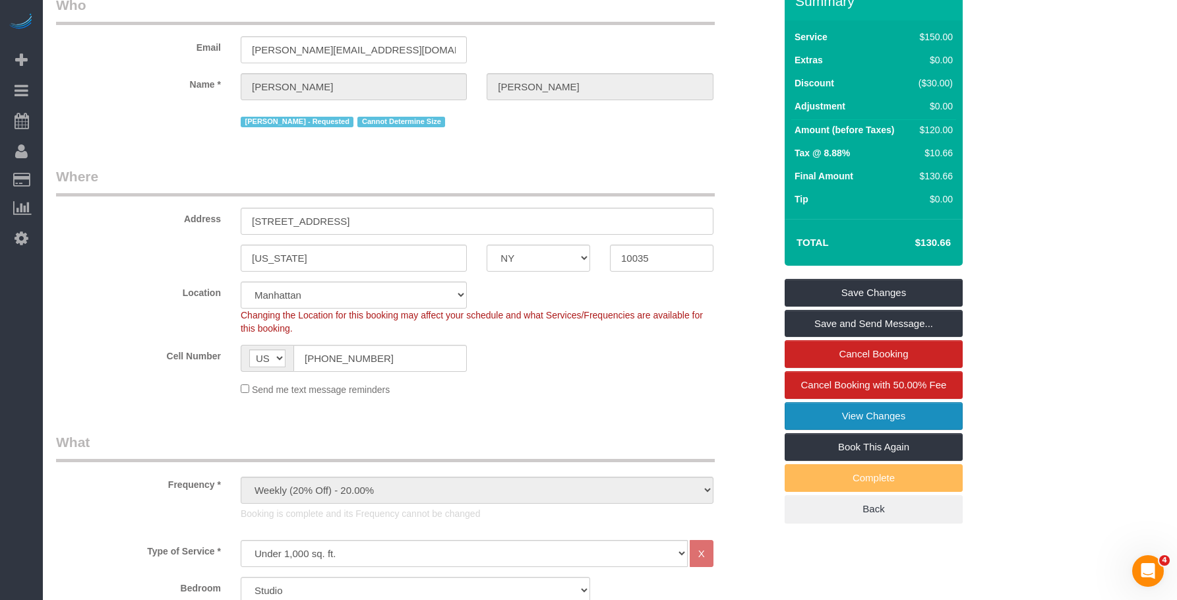
click at [807, 409] on link "View Changes" at bounding box center [874, 416] width 178 height 28
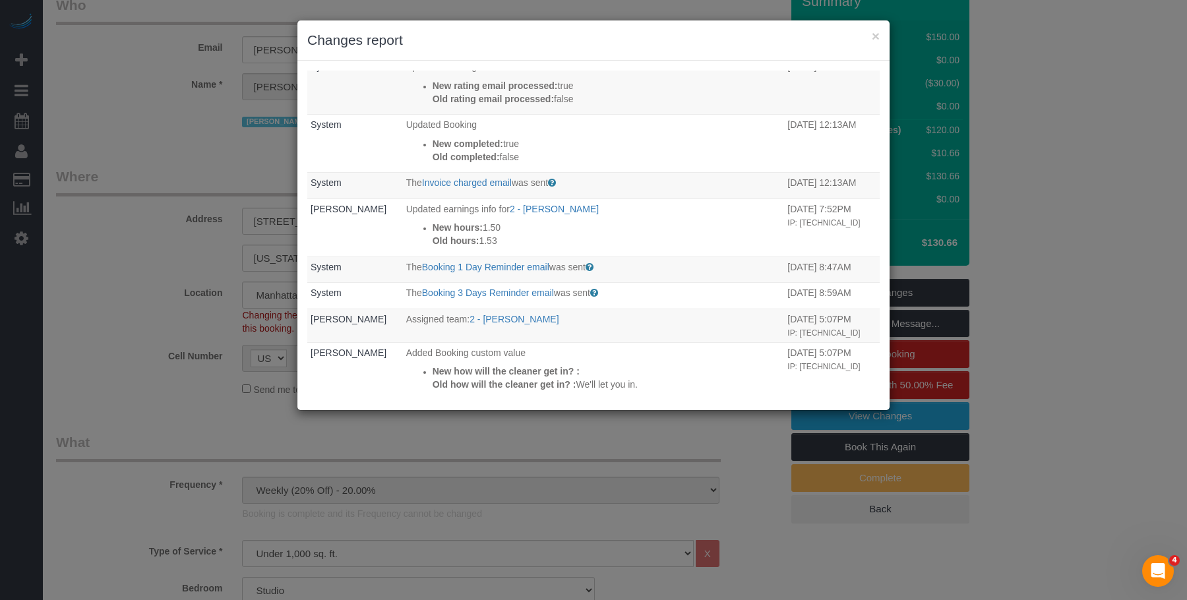
scroll to position [0, 0]
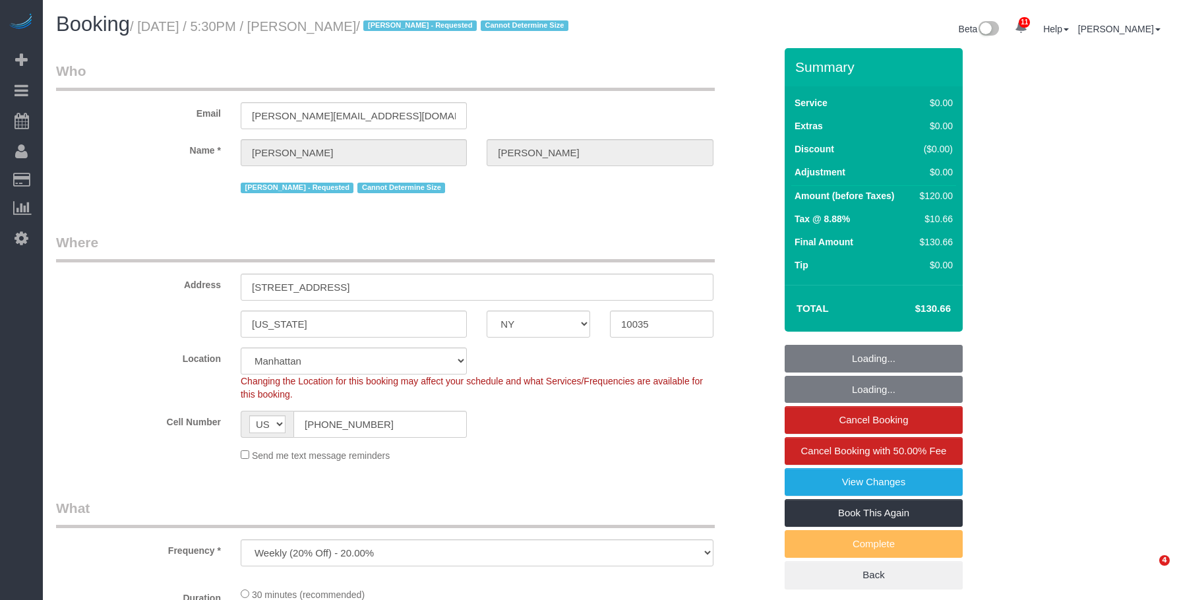
select select "NY"
select select "string:stripe-pm_1RNZ9t4VGloSiKo7bDyXvmZO"
select select "object:733"
select select "number:89"
select select "number:90"
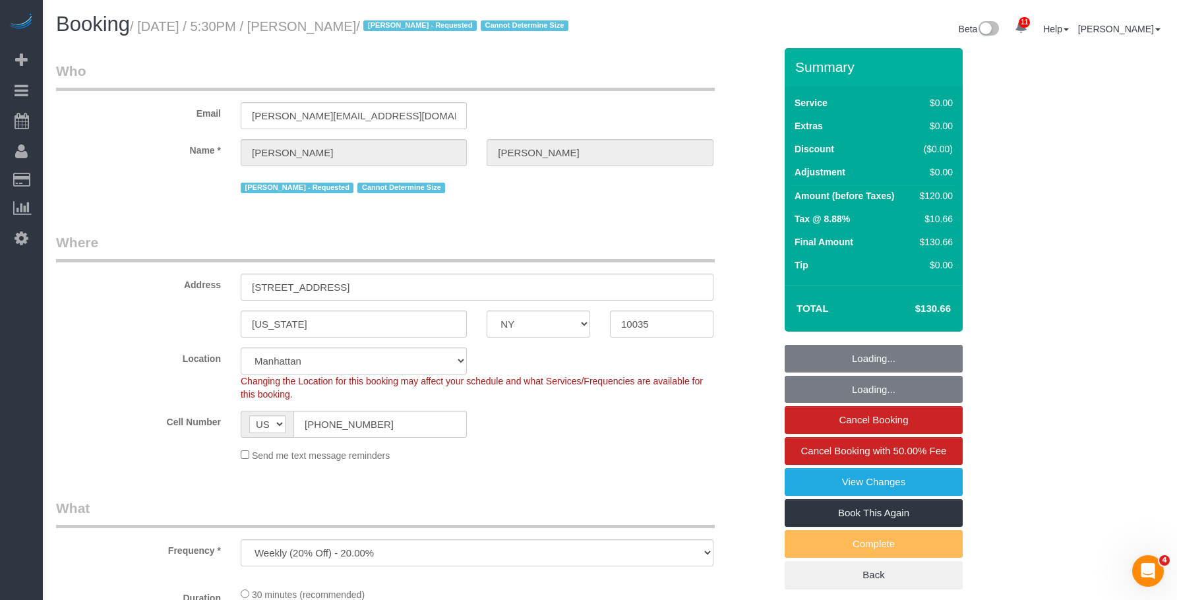
select select "number:15"
select select "number:5"
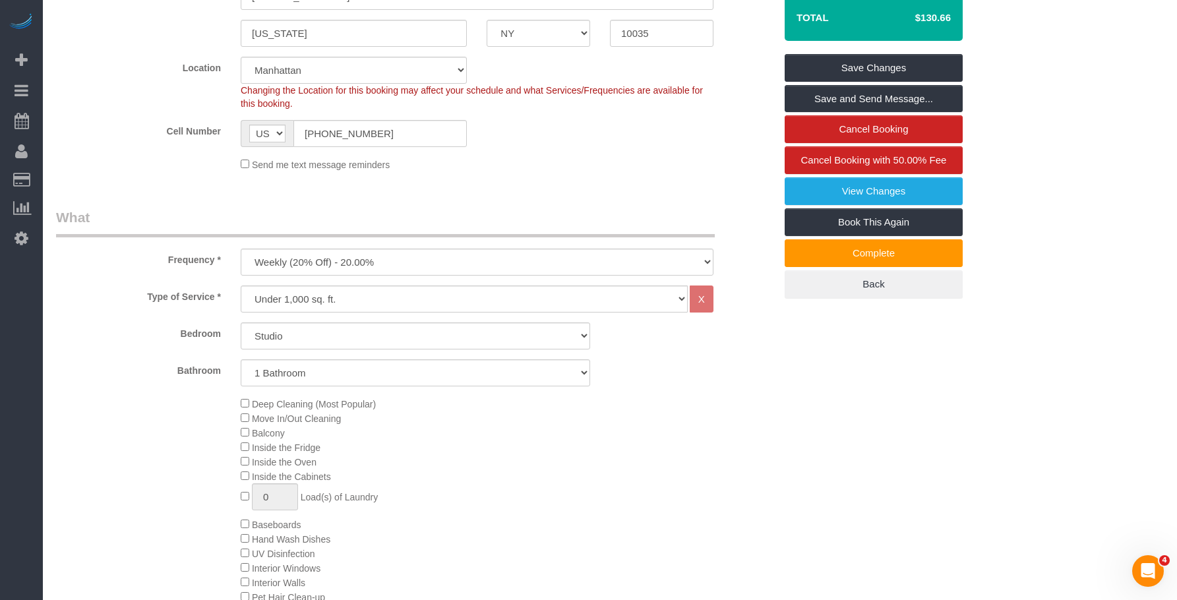
scroll to position [330, 0]
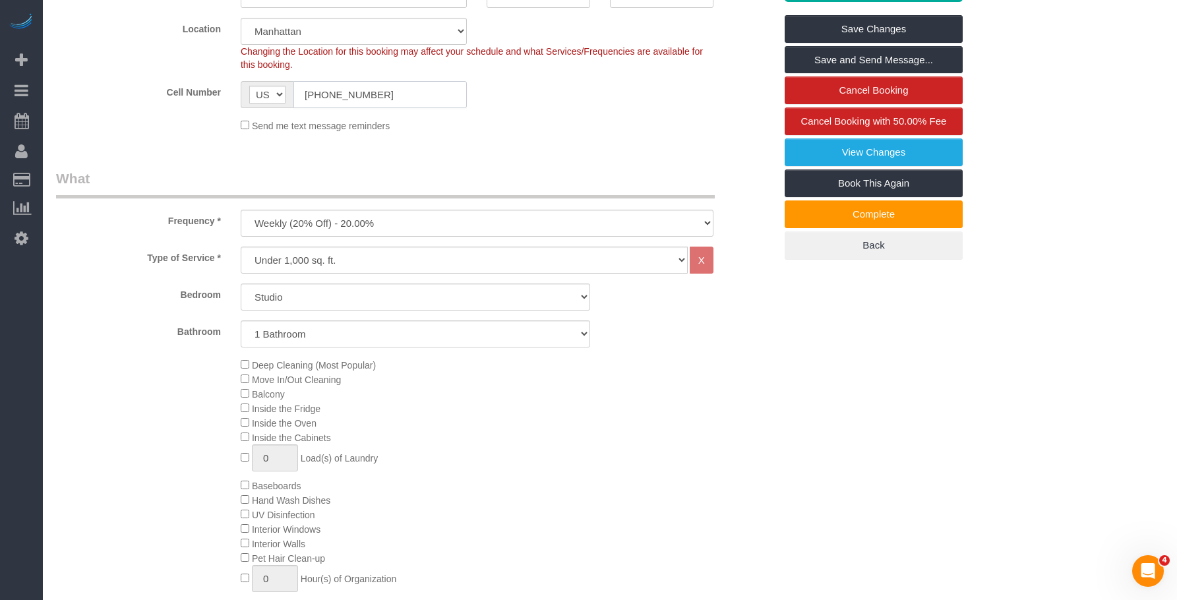
drag, startPoint x: 303, startPoint y: 94, endPoint x: 399, endPoint y: 94, distance: 95.6
click at [399, 94] on input "[PHONE_NUMBER]" at bounding box center [379, 94] width 173 height 27
paste input "0"
type input "[PHONE_NUMBER]"
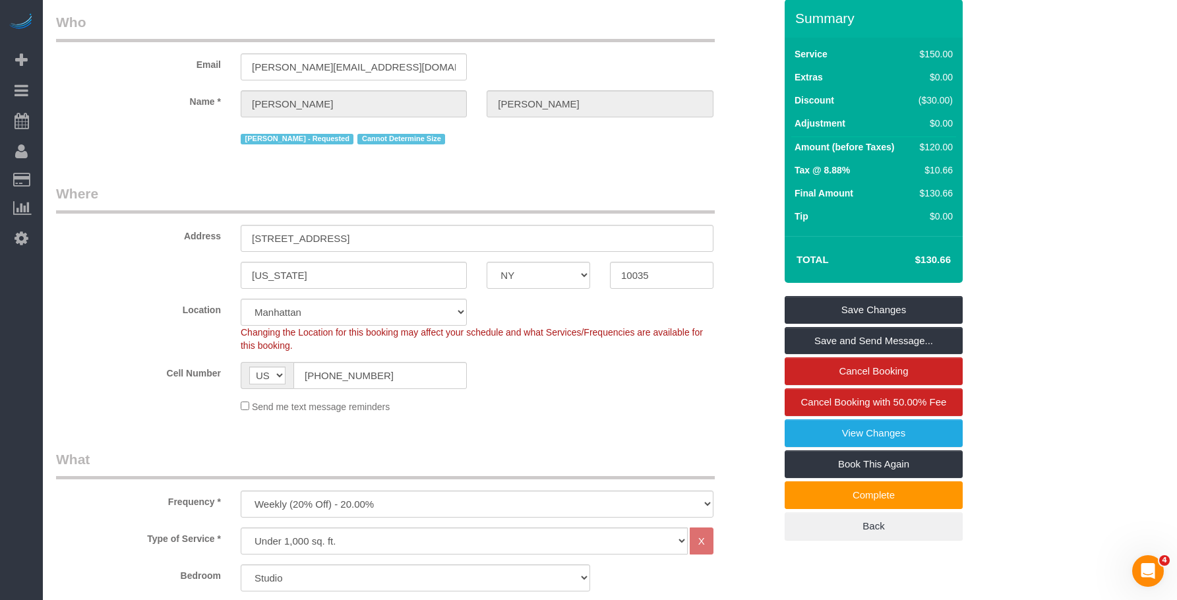
scroll to position [0, 0]
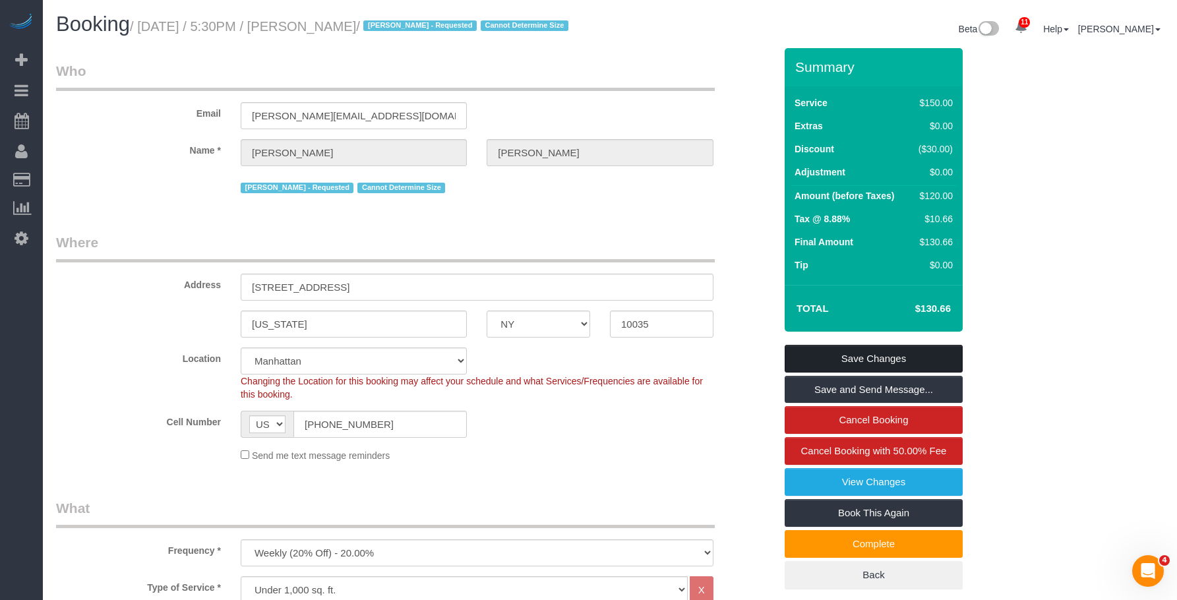
click at [907, 354] on link "Save Changes" at bounding box center [874, 359] width 178 height 28
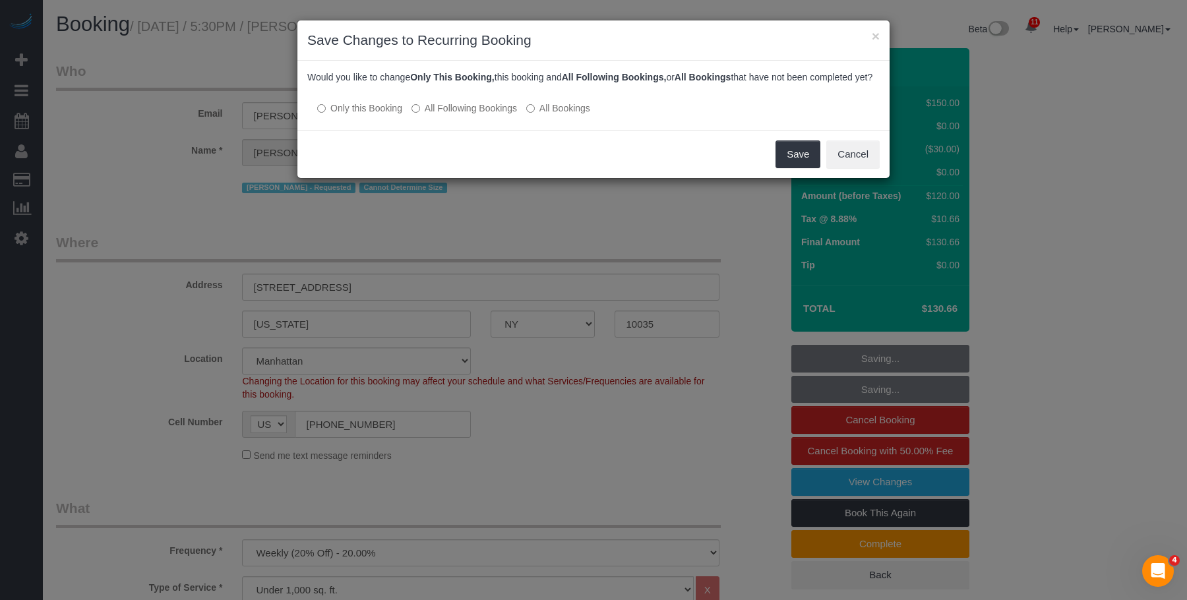
click at [480, 115] on label "All Following Bookings" at bounding box center [464, 108] width 106 height 13
click at [789, 164] on button "Save" at bounding box center [798, 154] width 45 height 28
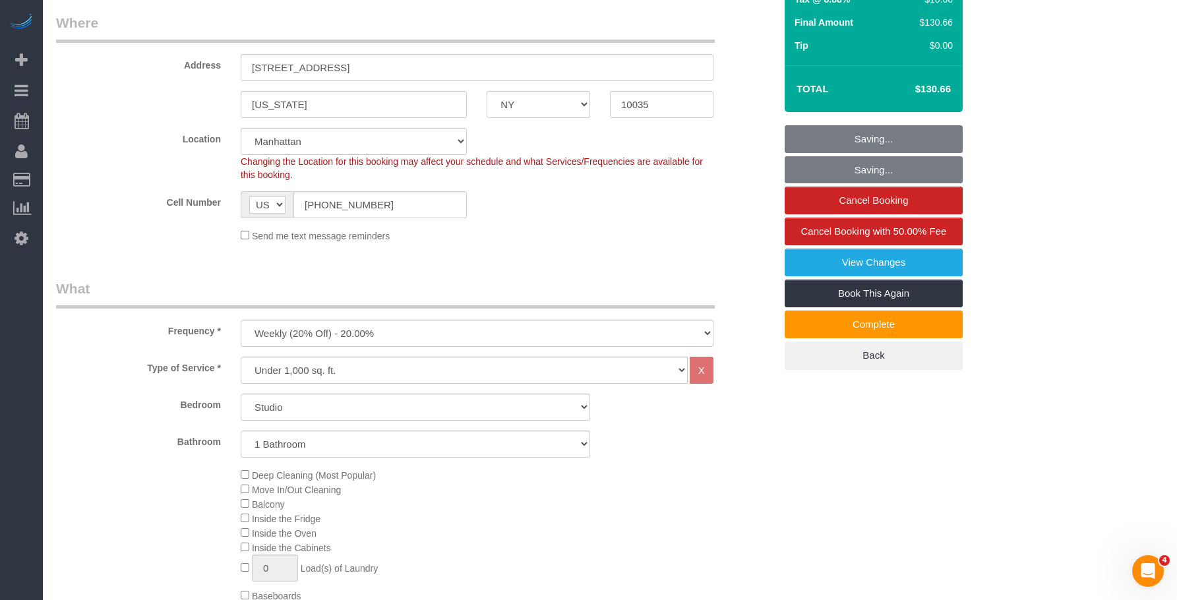
scroll to position [264, 0]
